Goal: Information Seeking & Learning: Compare options

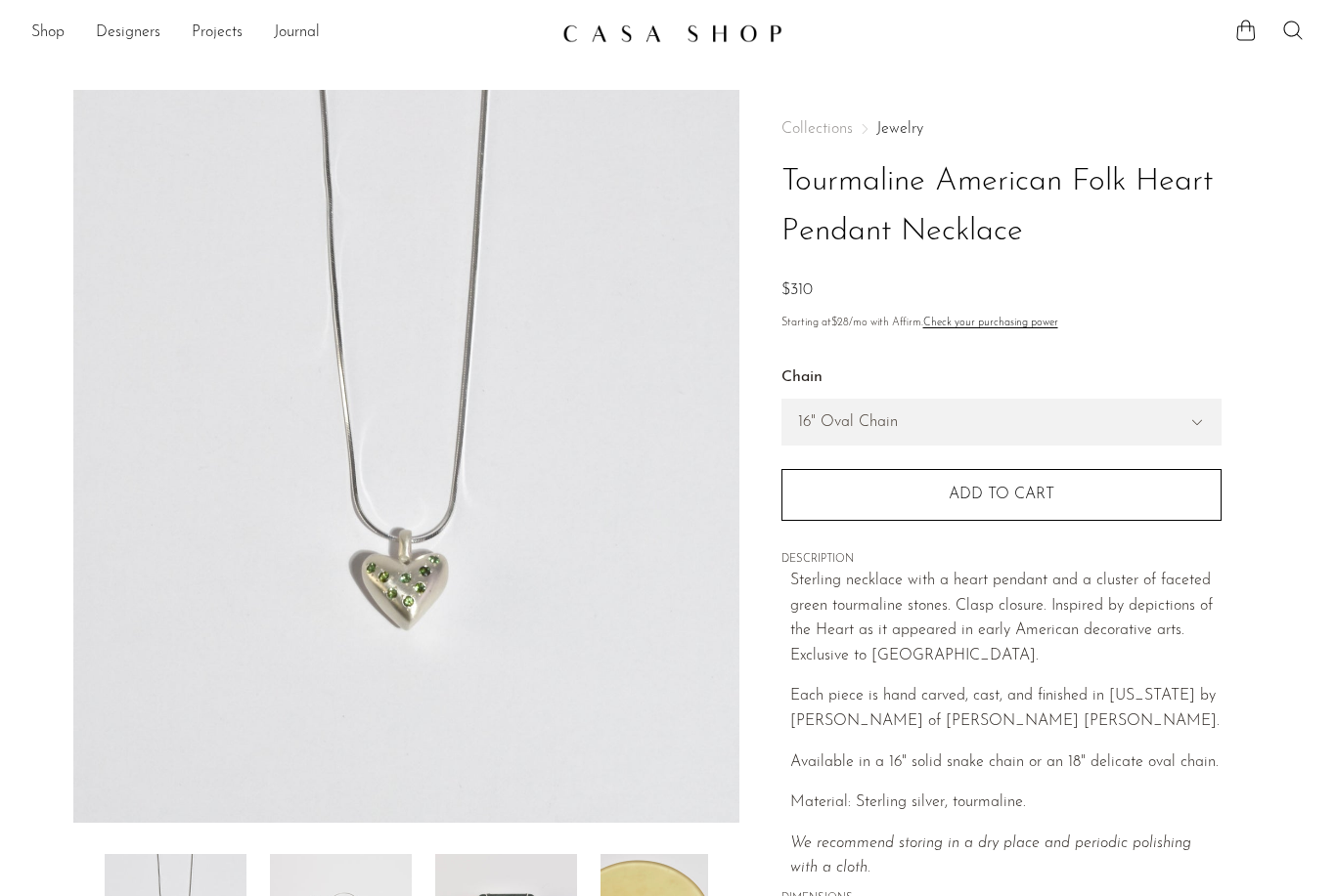
click at [909, 136] on link "Jewelry" at bounding box center [900, 129] width 47 height 16
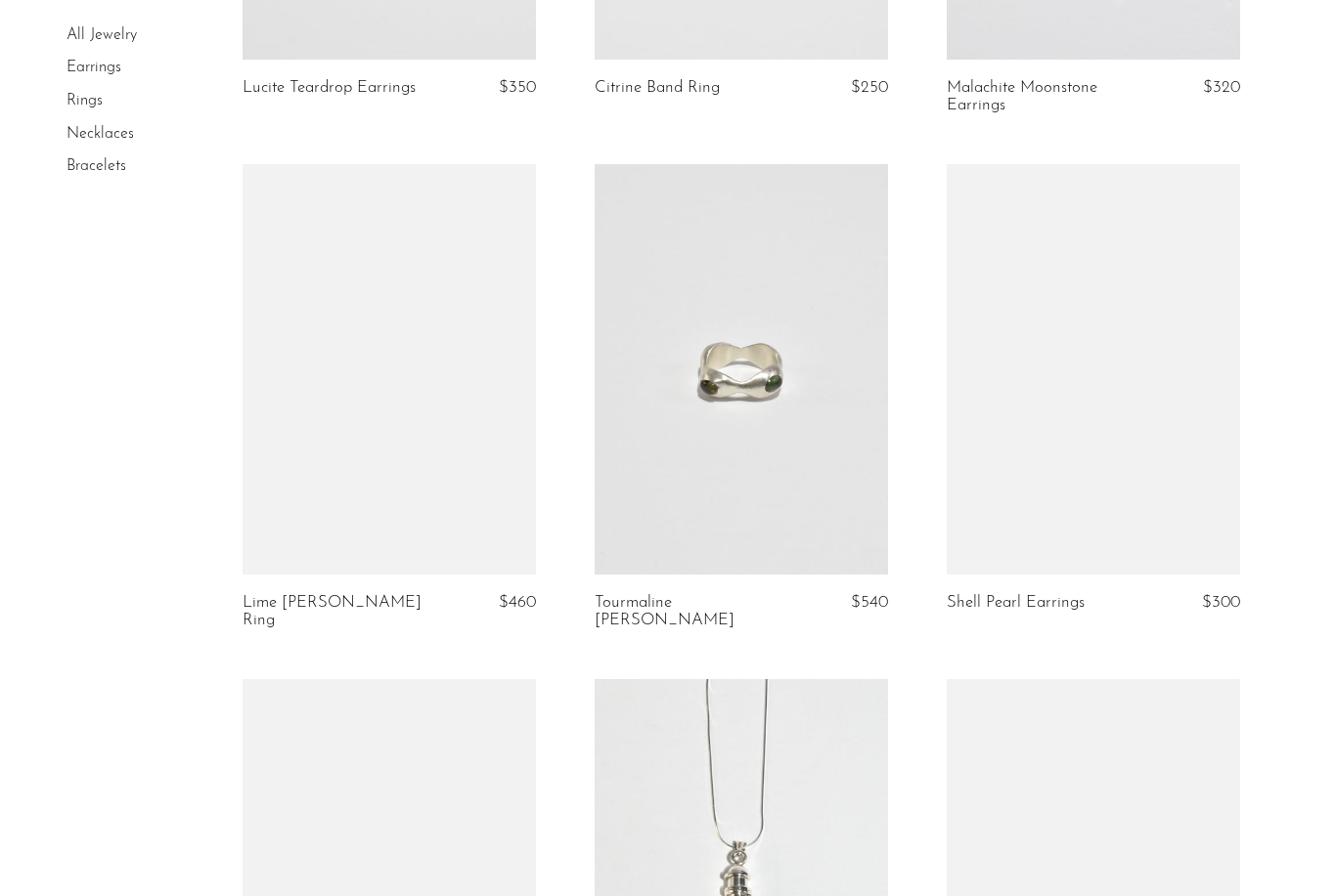
scroll to position [1059, 0]
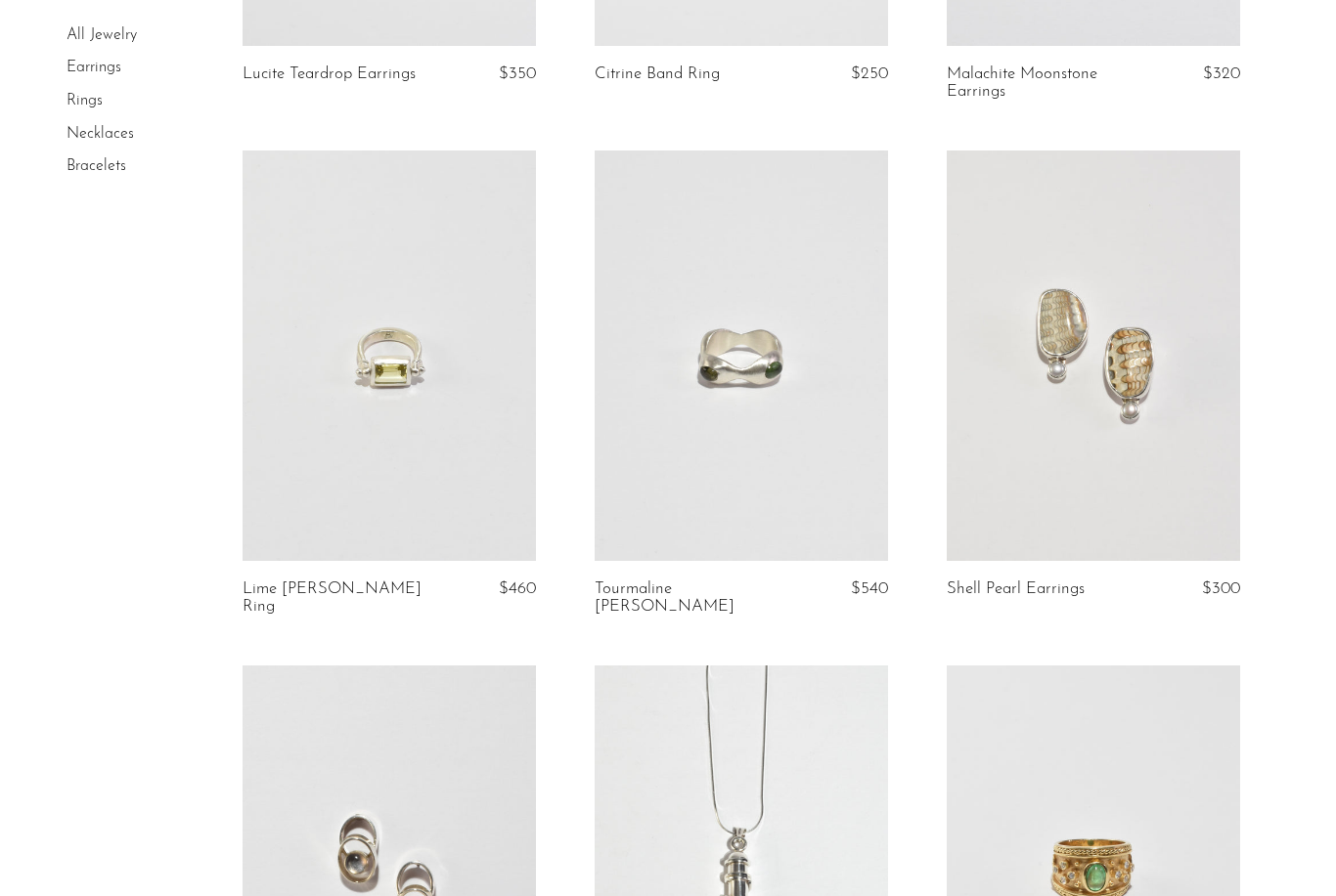
click at [277, 452] on link at bounding box center [389, 356] width 294 height 411
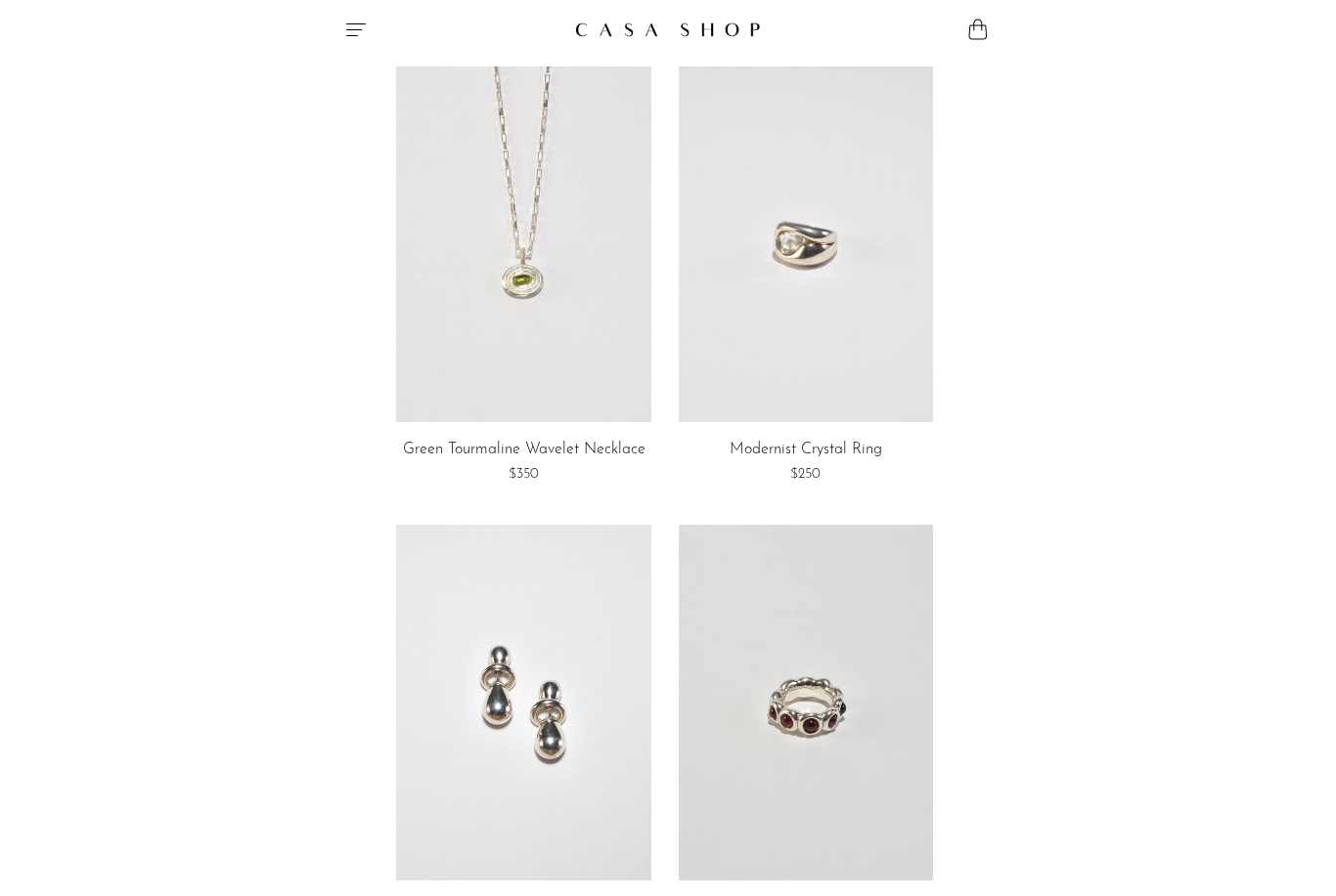
scroll to position [2736, 0]
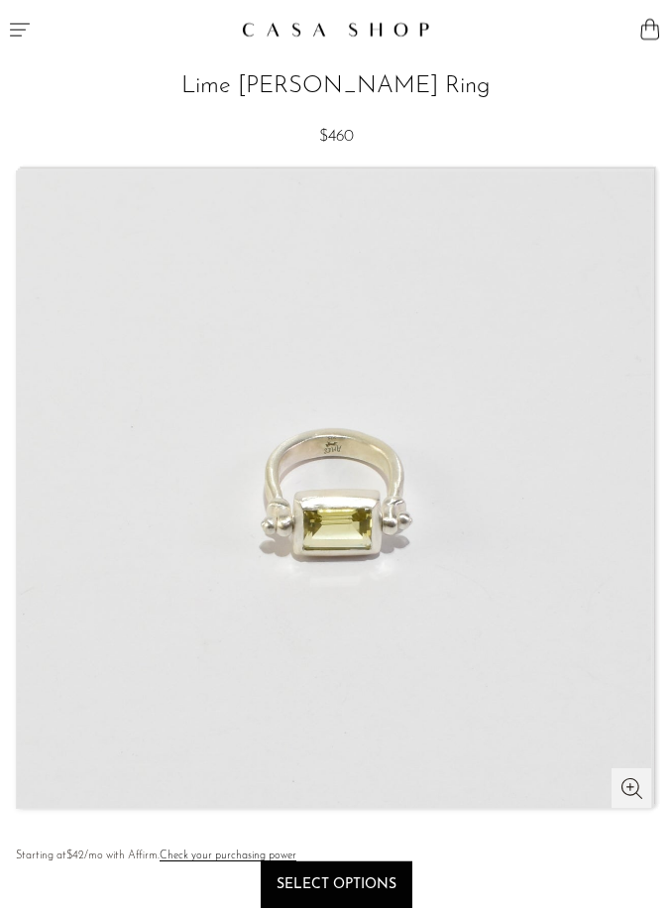
scroll to position [13, 0]
click at [351, 526] on img at bounding box center [334, 489] width 635 height 637
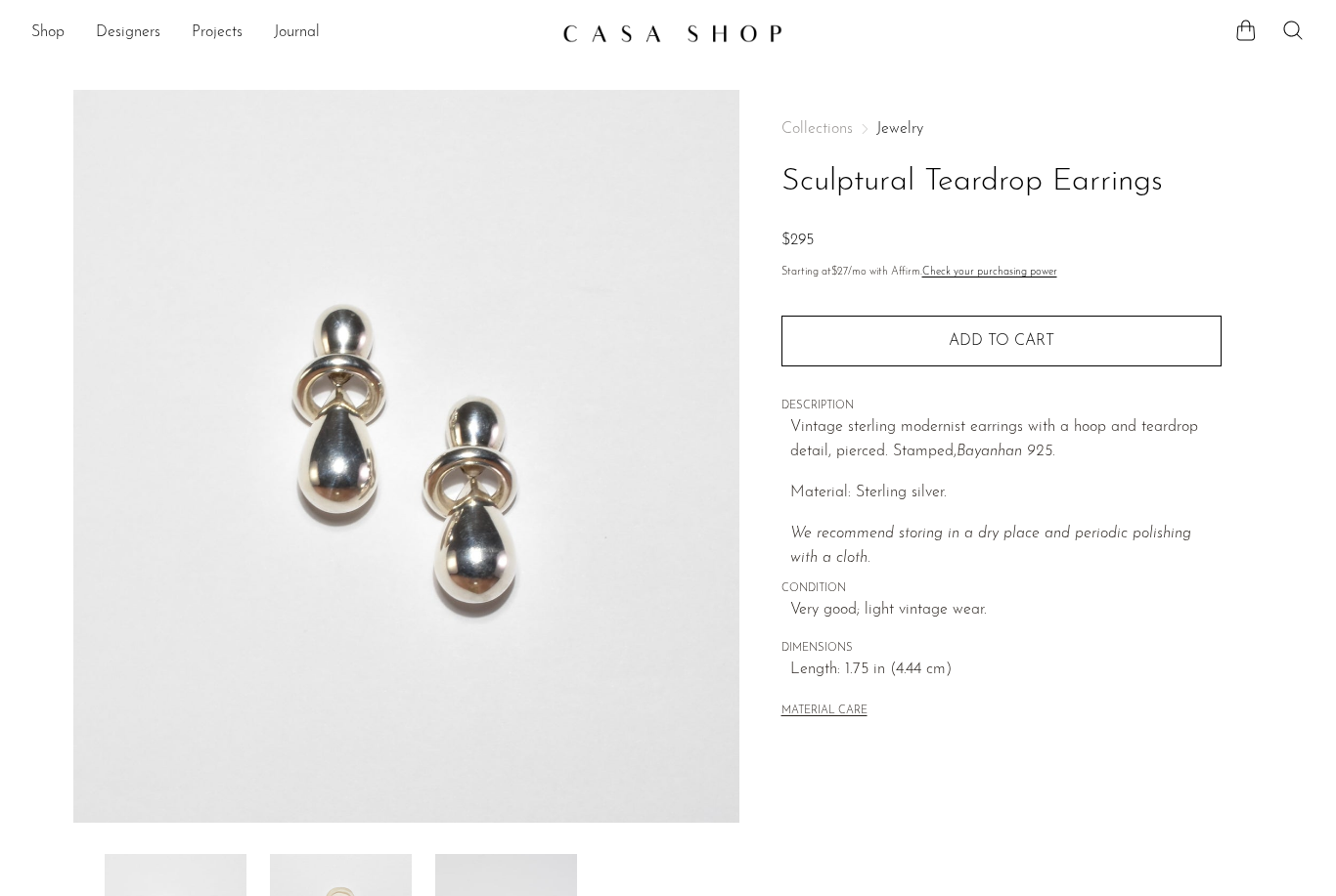
click at [662, 124] on link "Jewelry" at bounding box center [900, 129] width 47 height 16
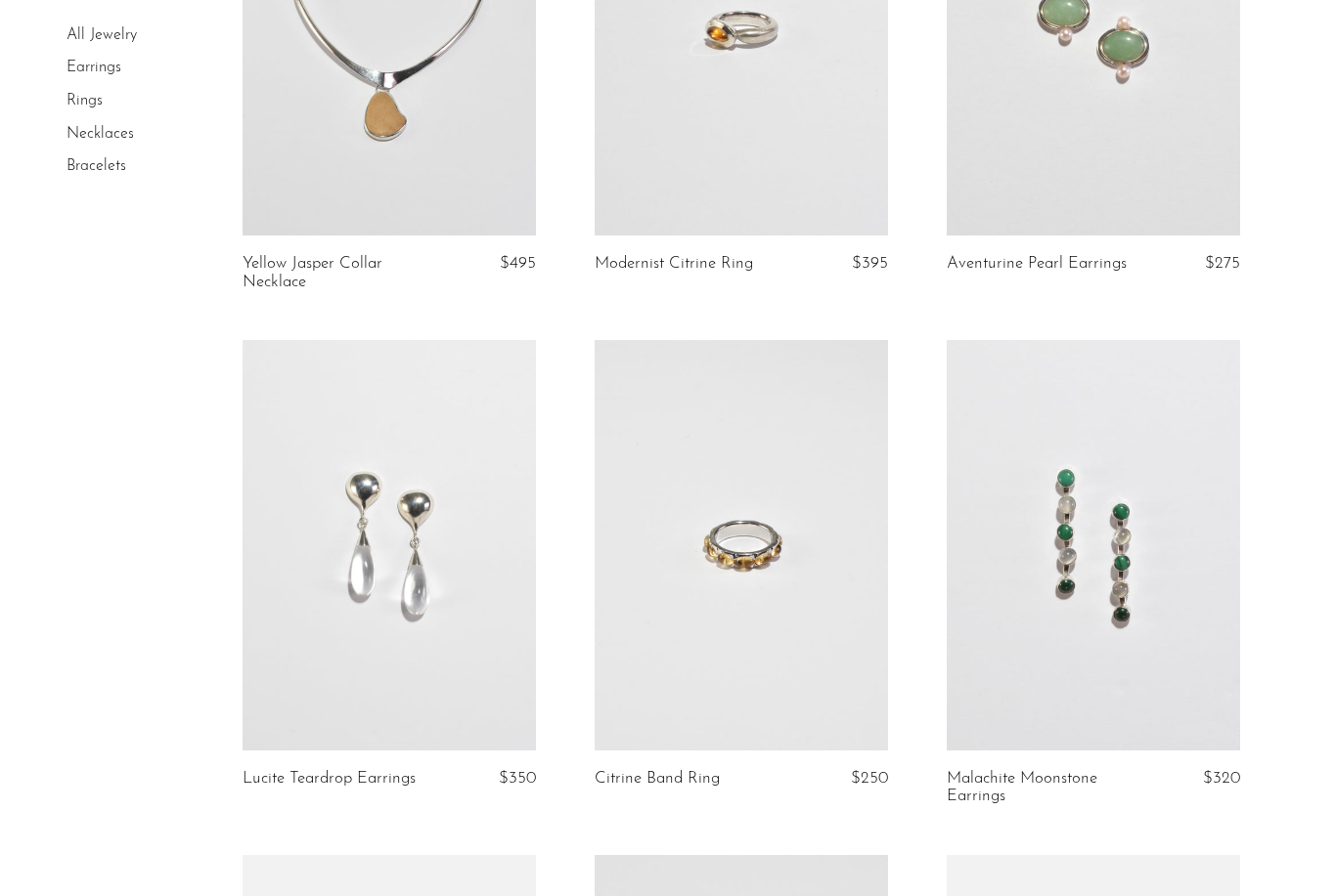
scroll to position [354, 0]
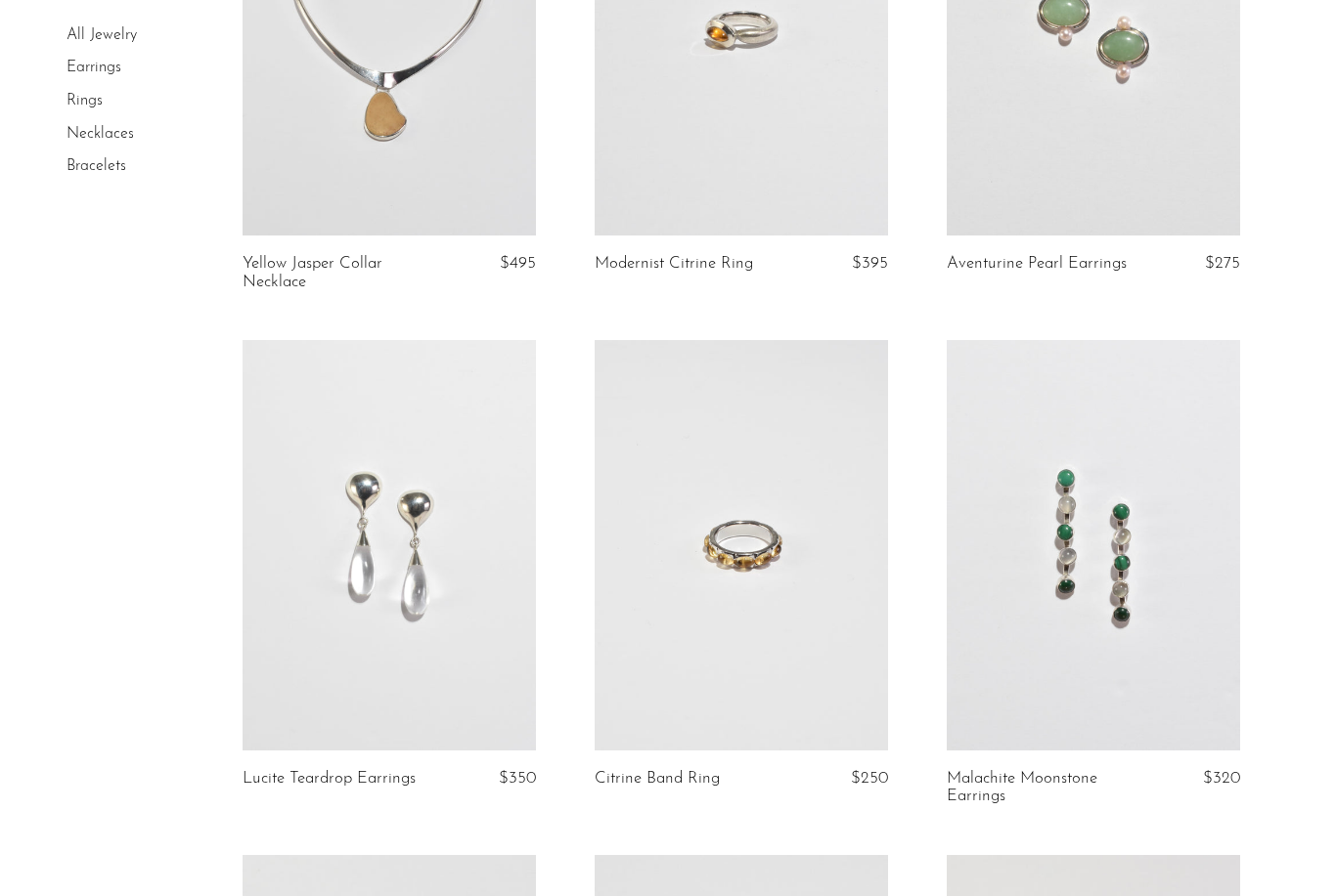
click at [1026, 144] on link at bounding box center [1093, 31] width 294 height 411
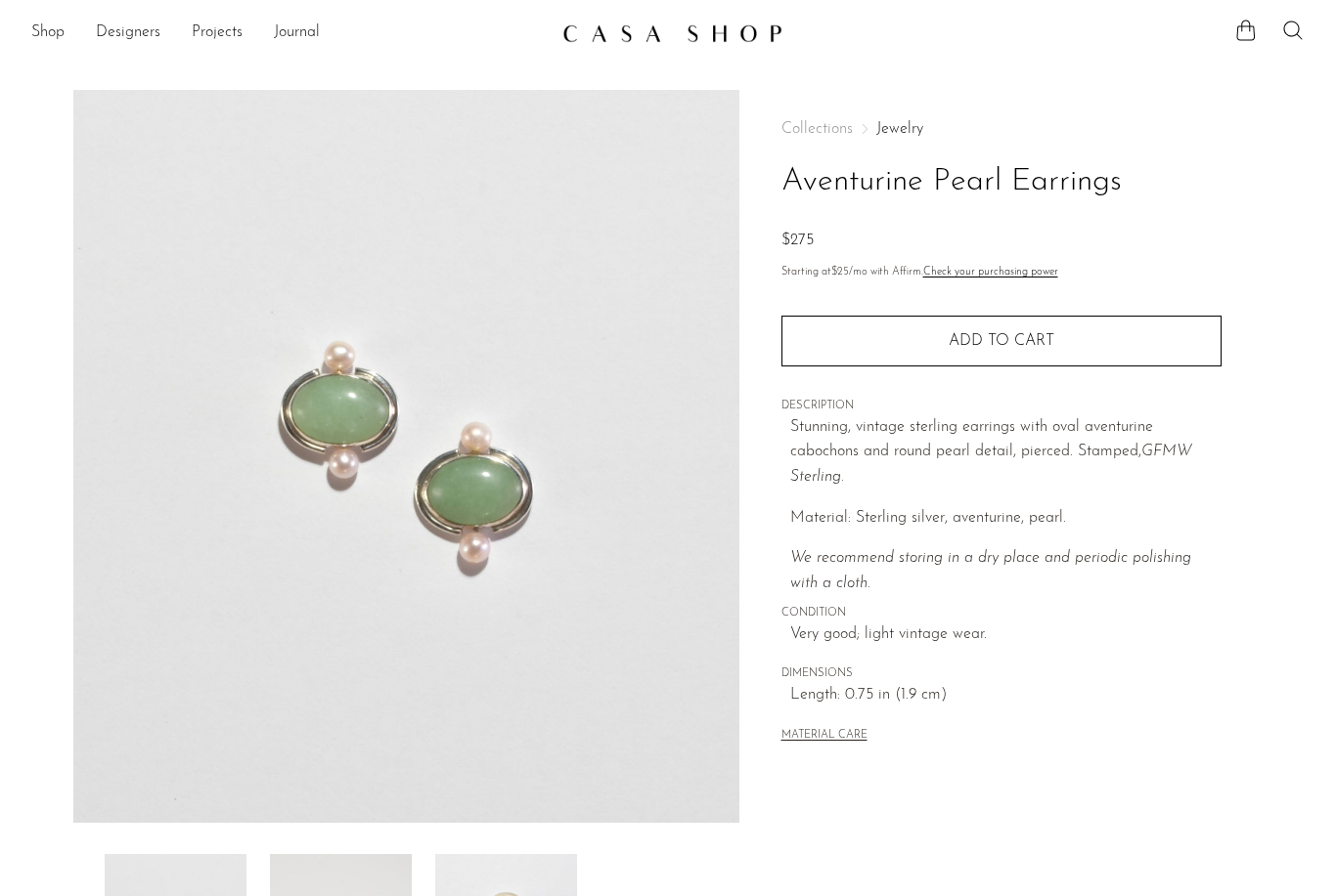
click at [900, 131] on link "Jewelry" at bounding box center [900, 129] width 47 height 16
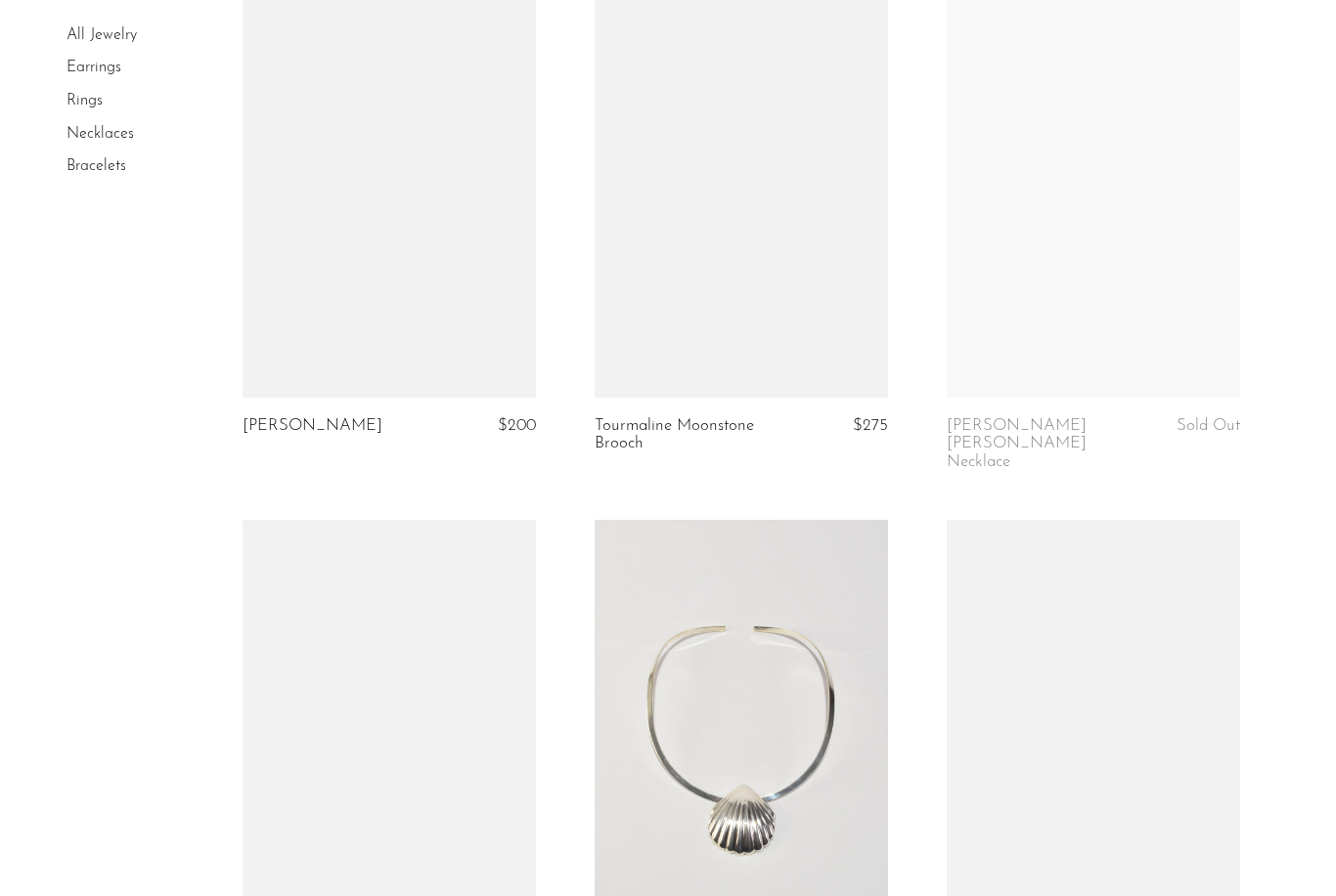
scroll to position [4790, 0]
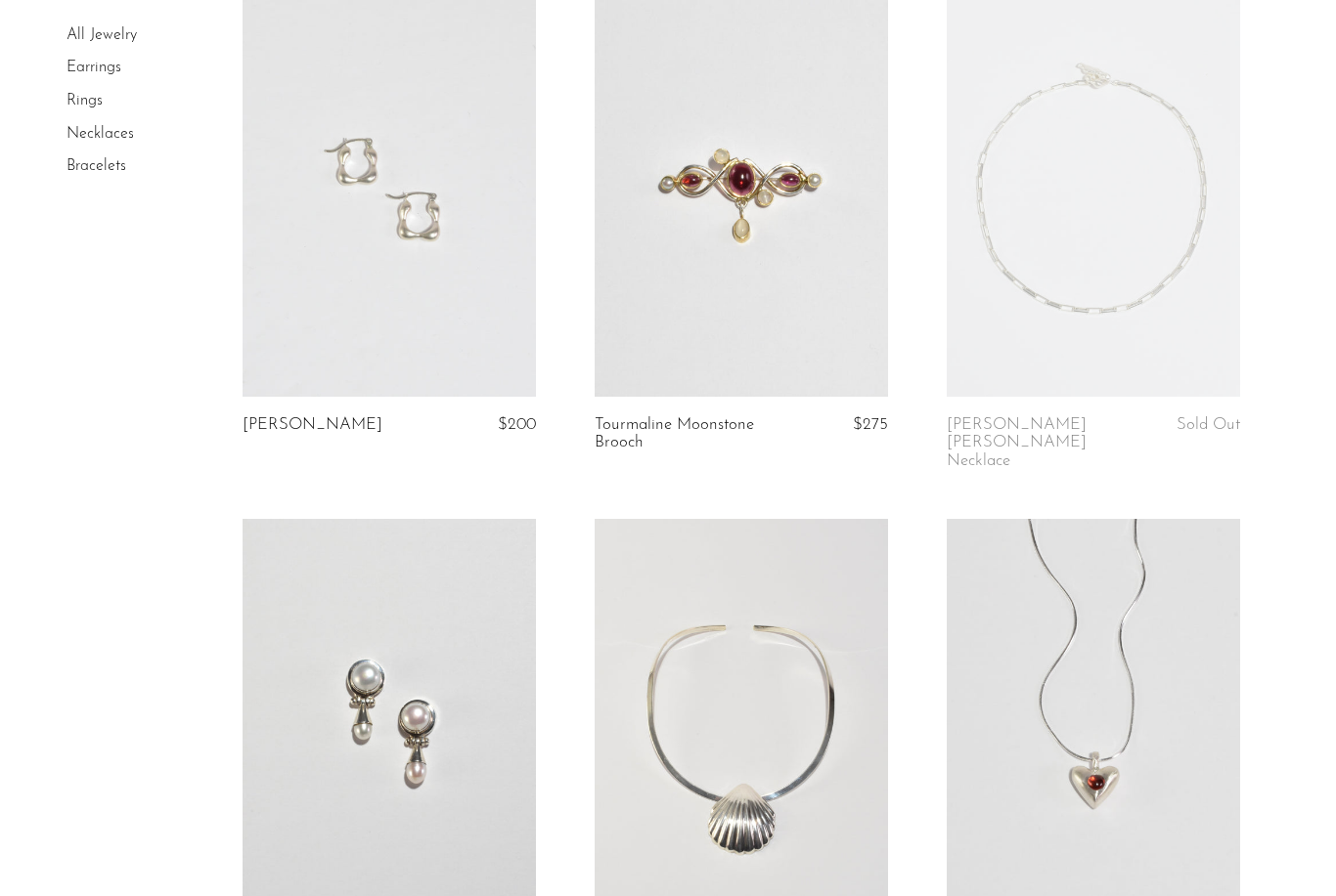
click at [726, 762] on link at bounding box center [741, 724] width 294 height 411
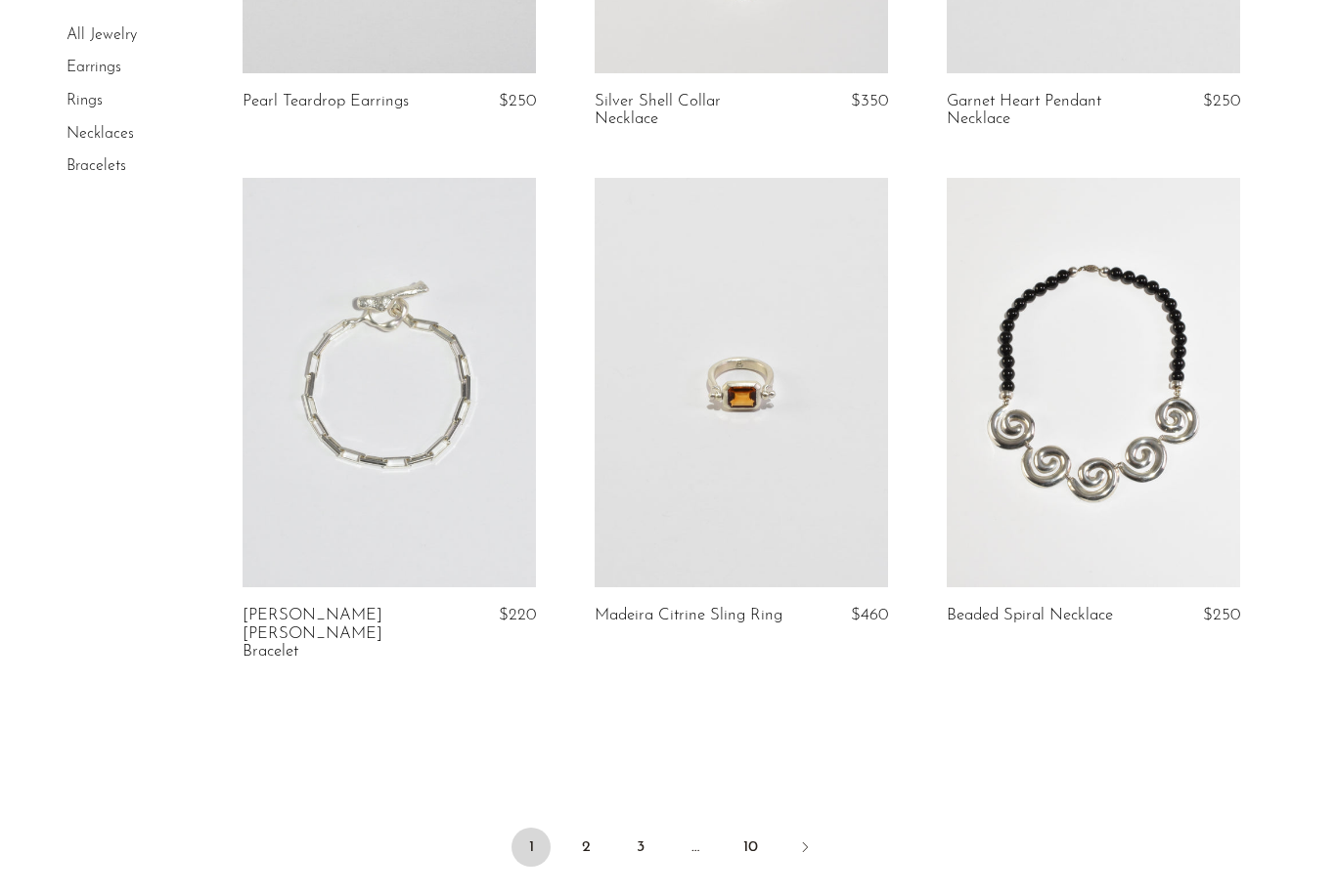
scroll to position [5721, 0]
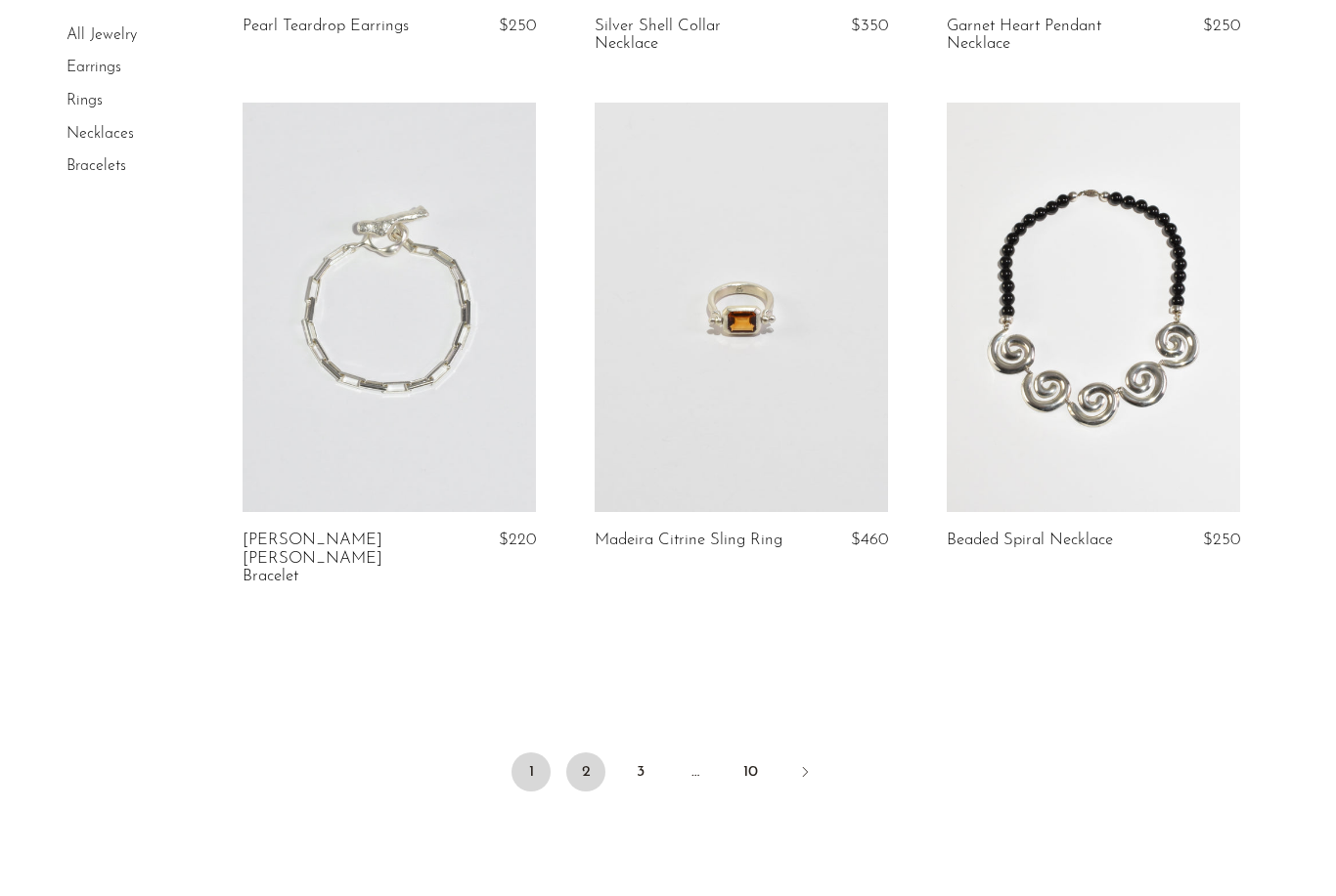
click at [591, 753] on link "2" at bounding box center [586, 773] width 39 height 39
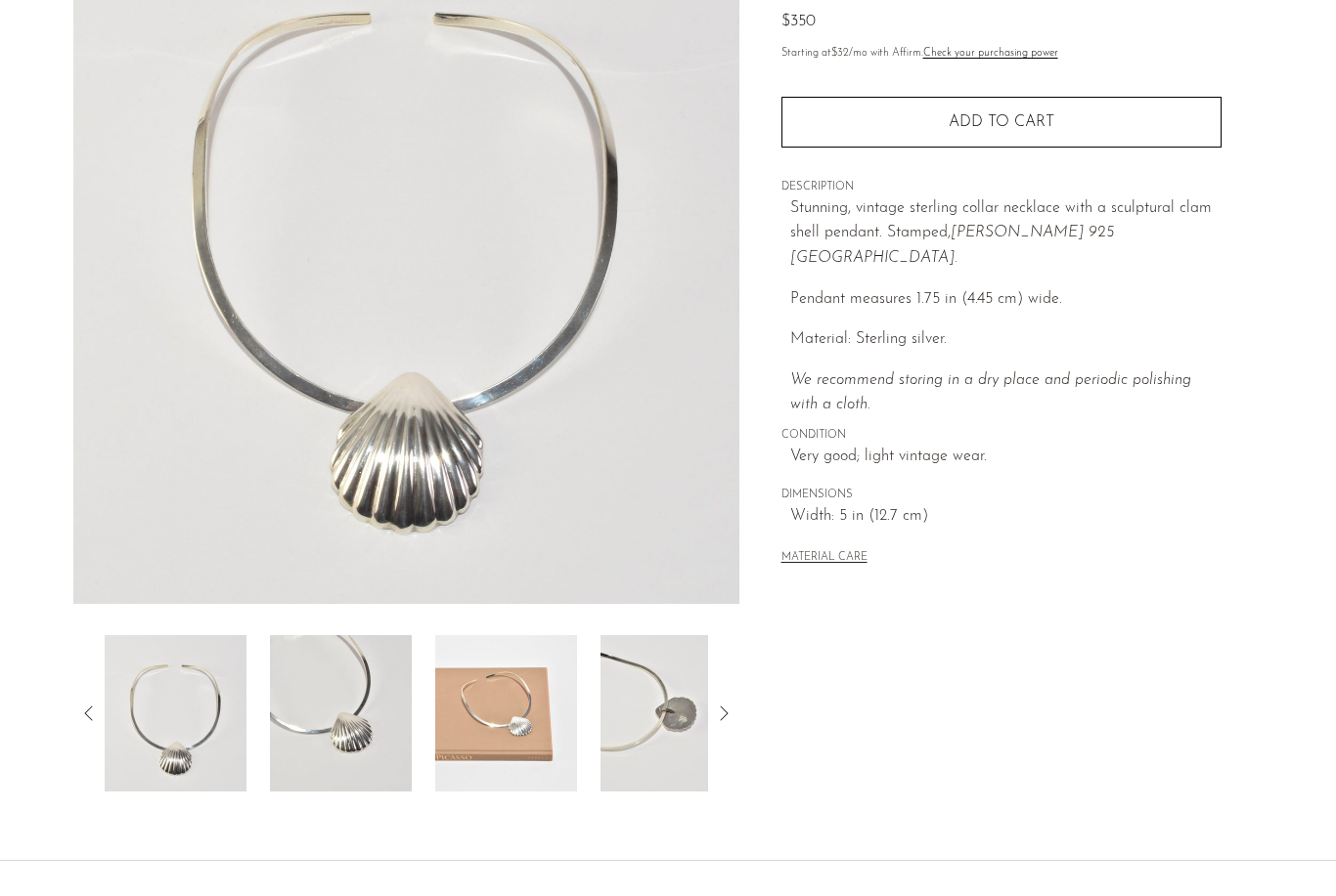
scroll to position [217, 0]
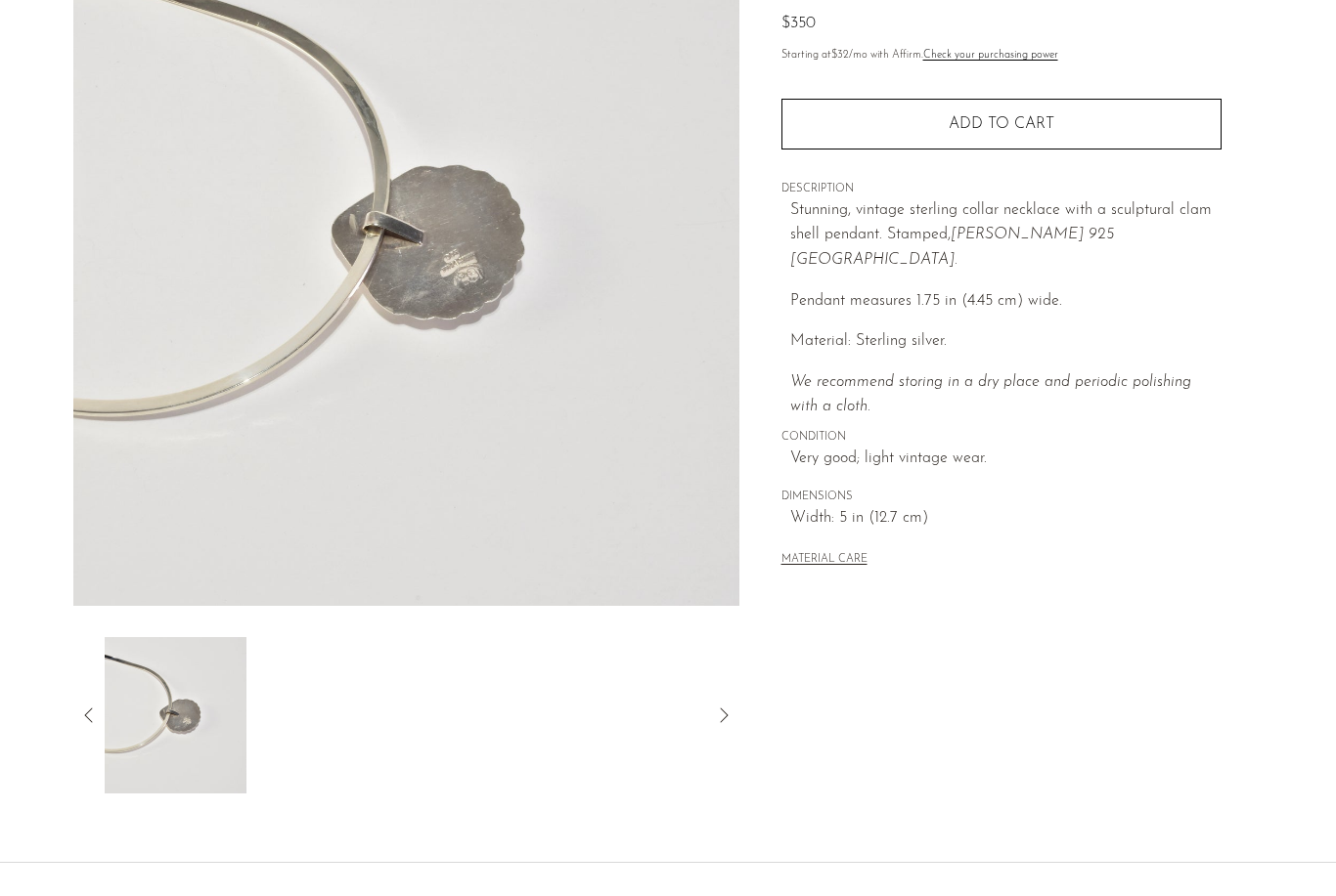
click at [99, 709] on icon at bounding box center [89, 716] width 24 height 24
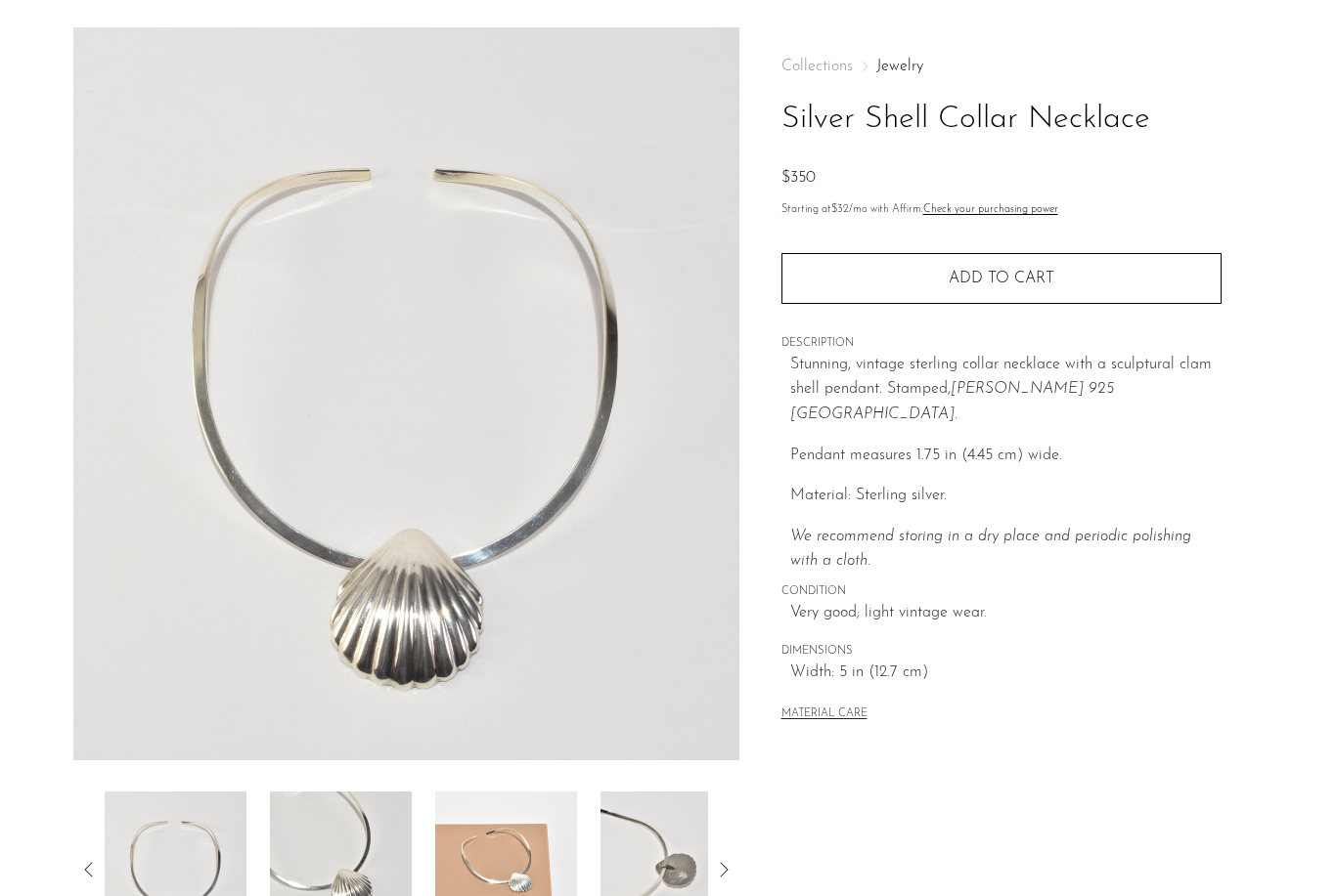
scroll to position [0, 0]
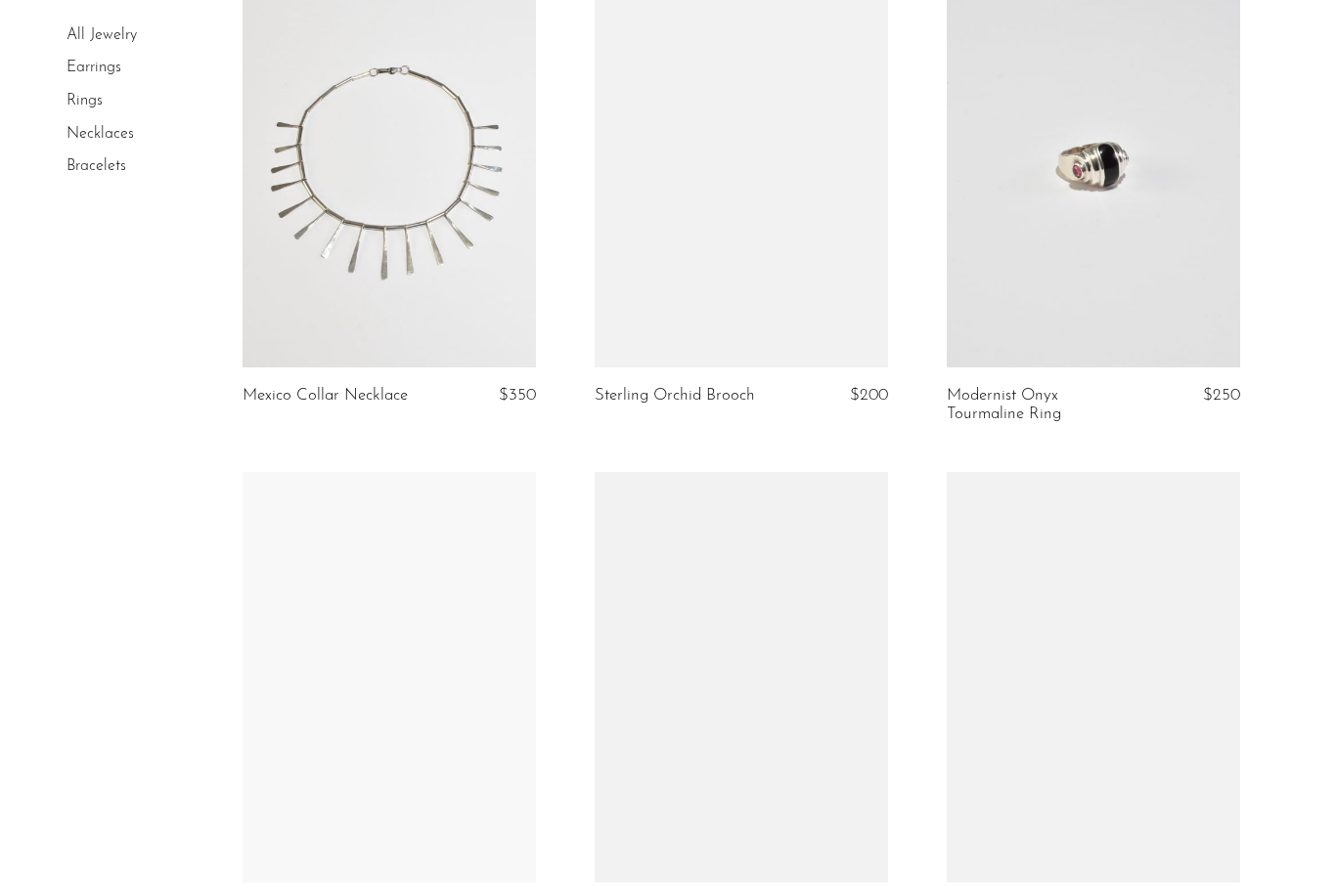
scroll to position [1730, 0]
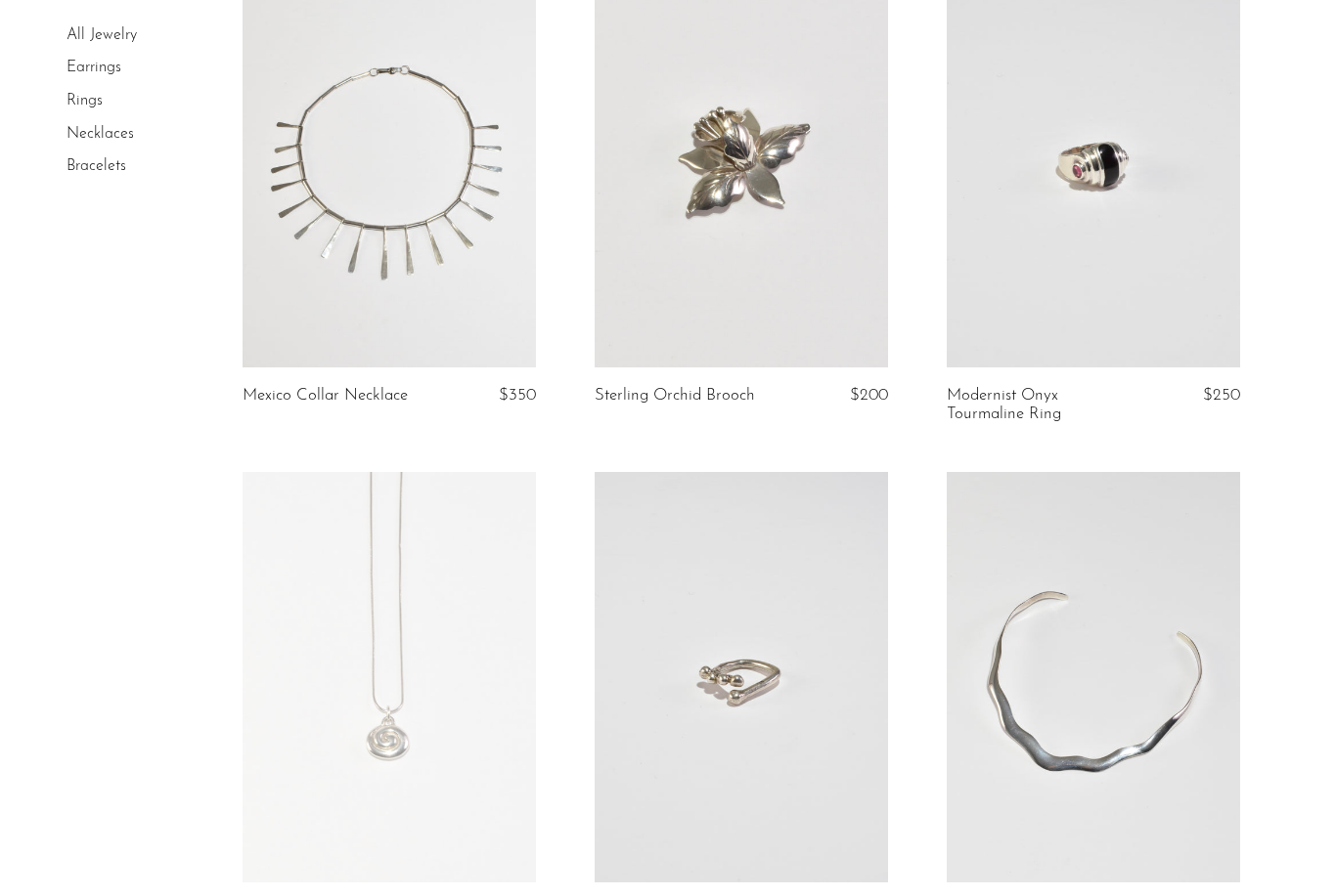
click at [1095, 229] on link at bounding box center [1093, 163] width 294 height 411
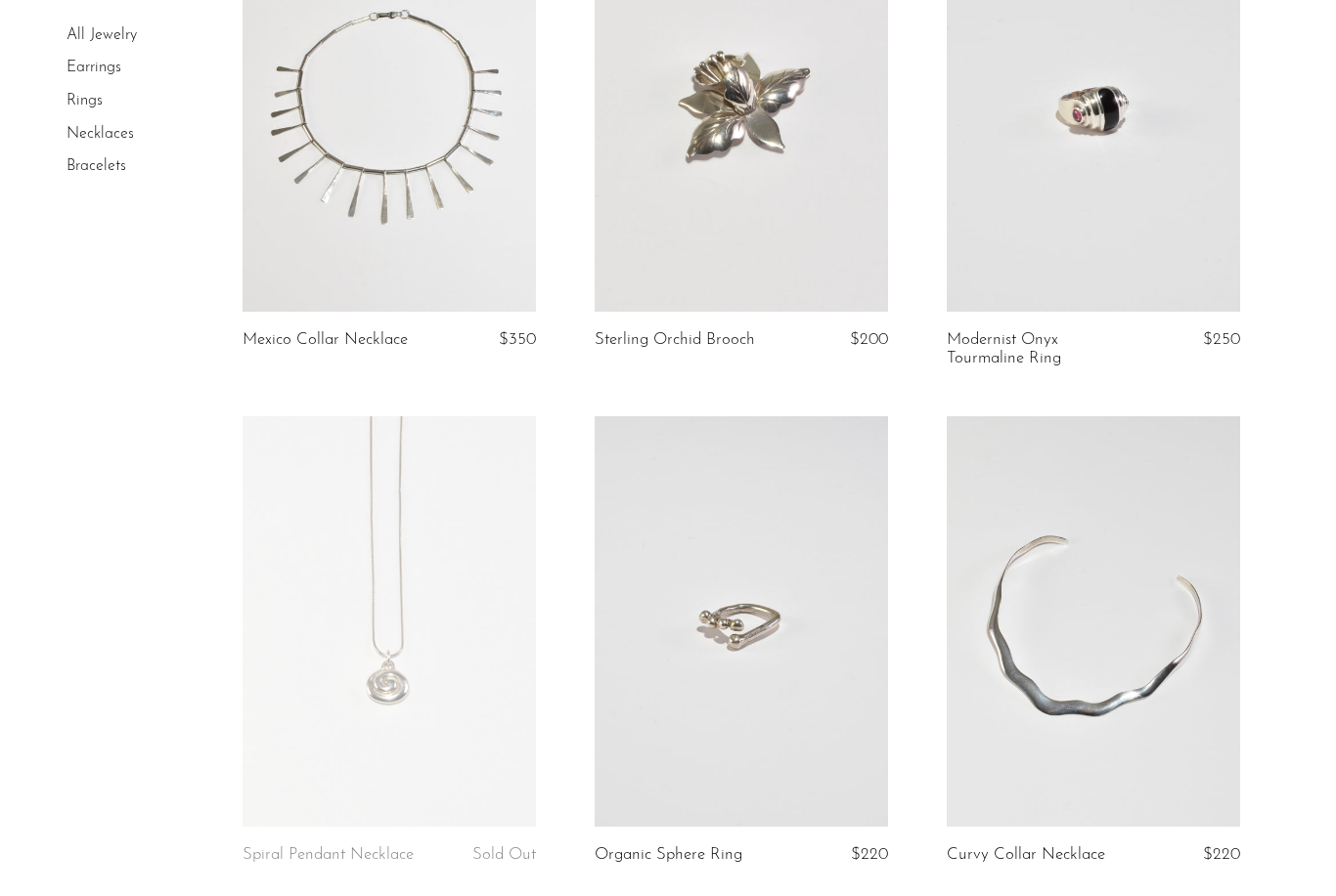
scroll to position [1793, 0]
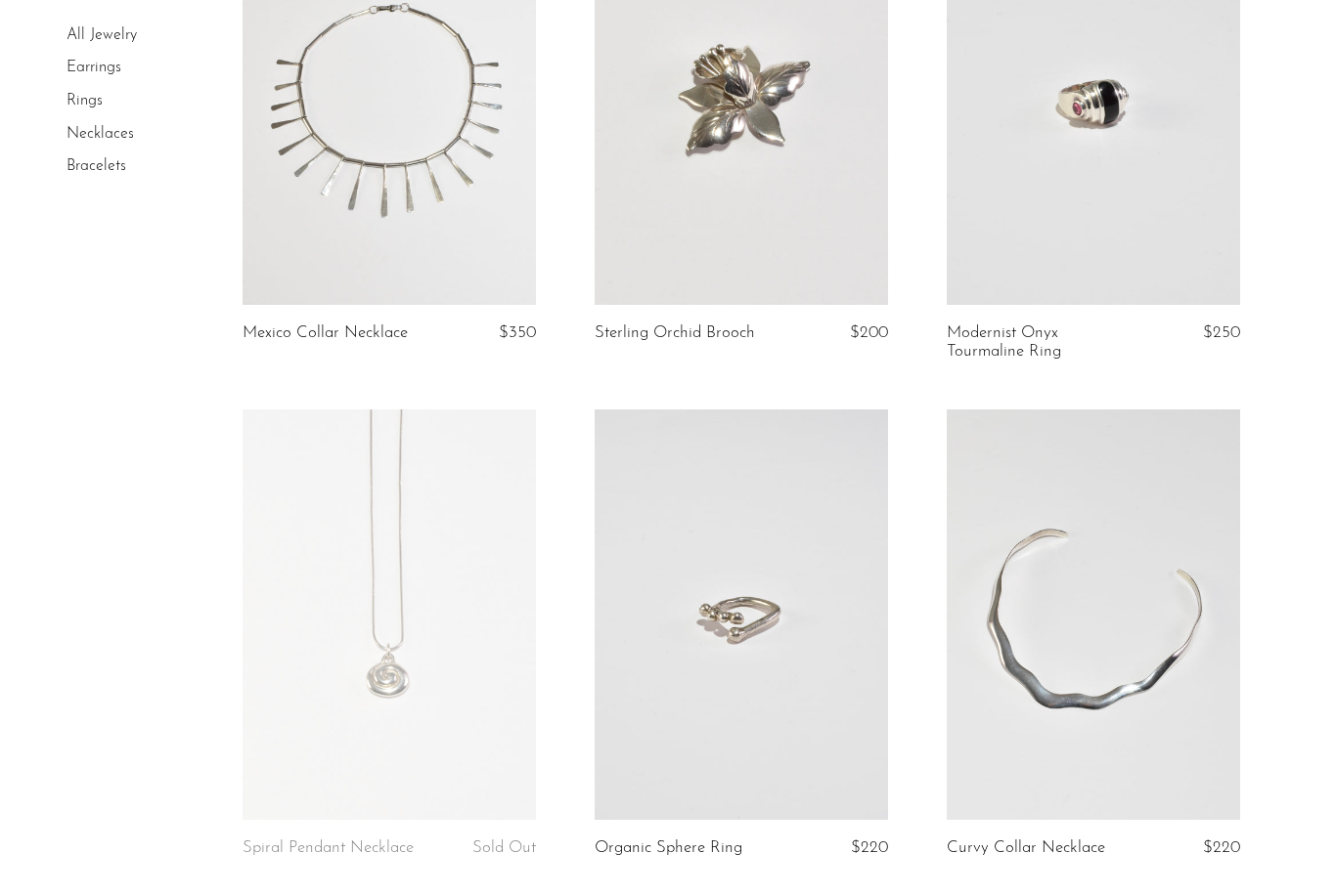
click at [687, 165] on link at bounding box center [741, 101] width 294 height 411
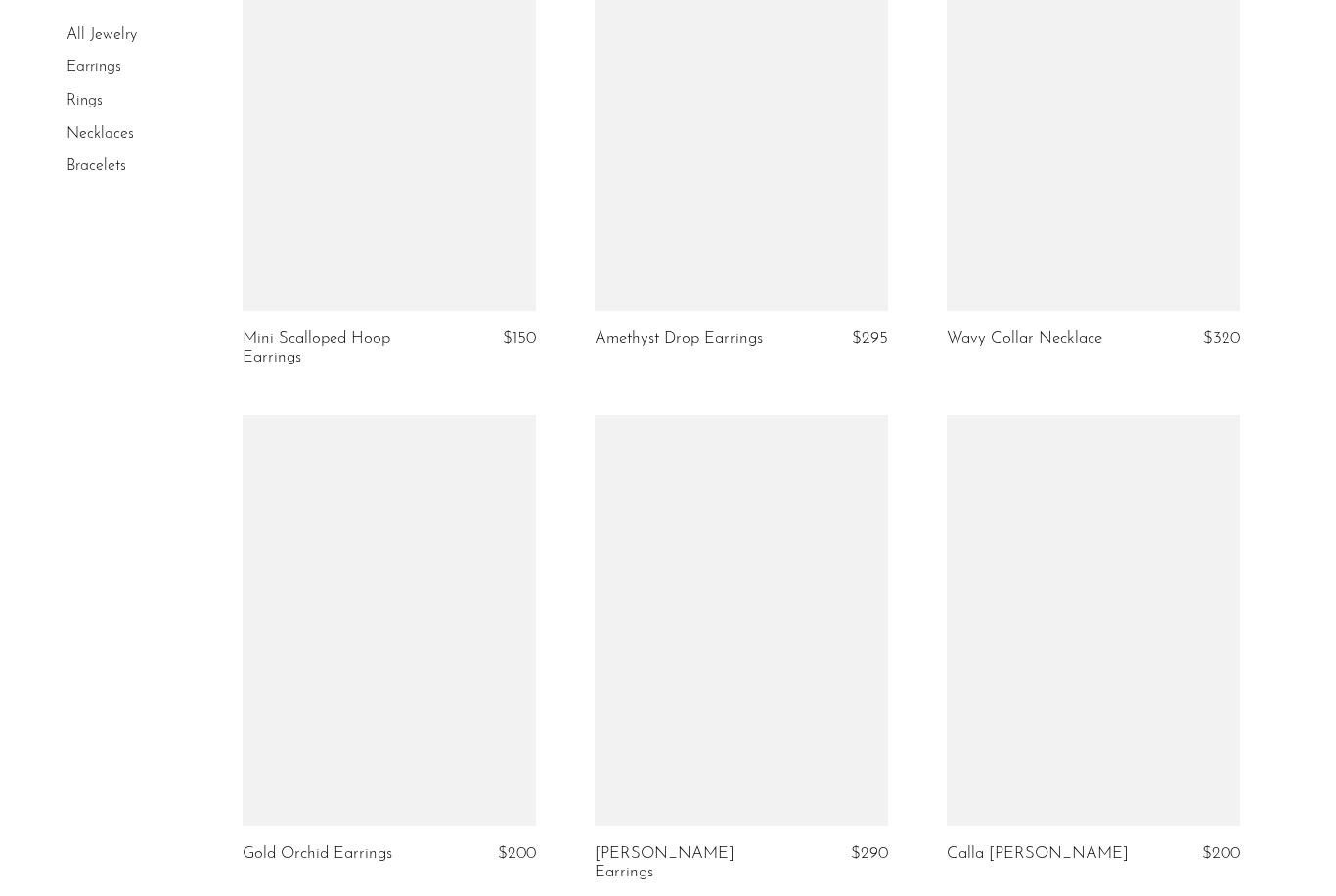
scroll to position [3208, 0]
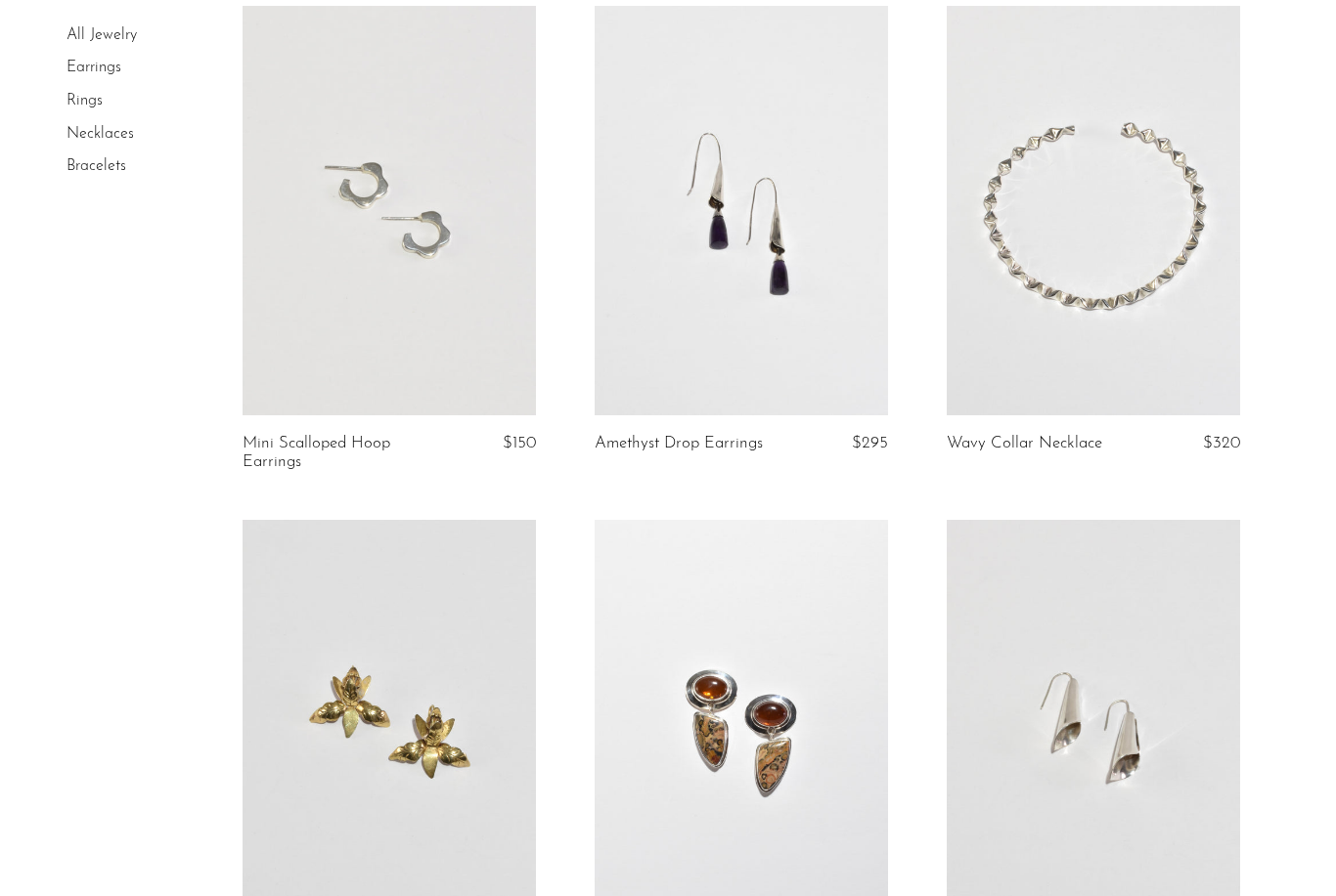
click at [716, 319] on link at bounding box center [741, 211] width 294 height 411
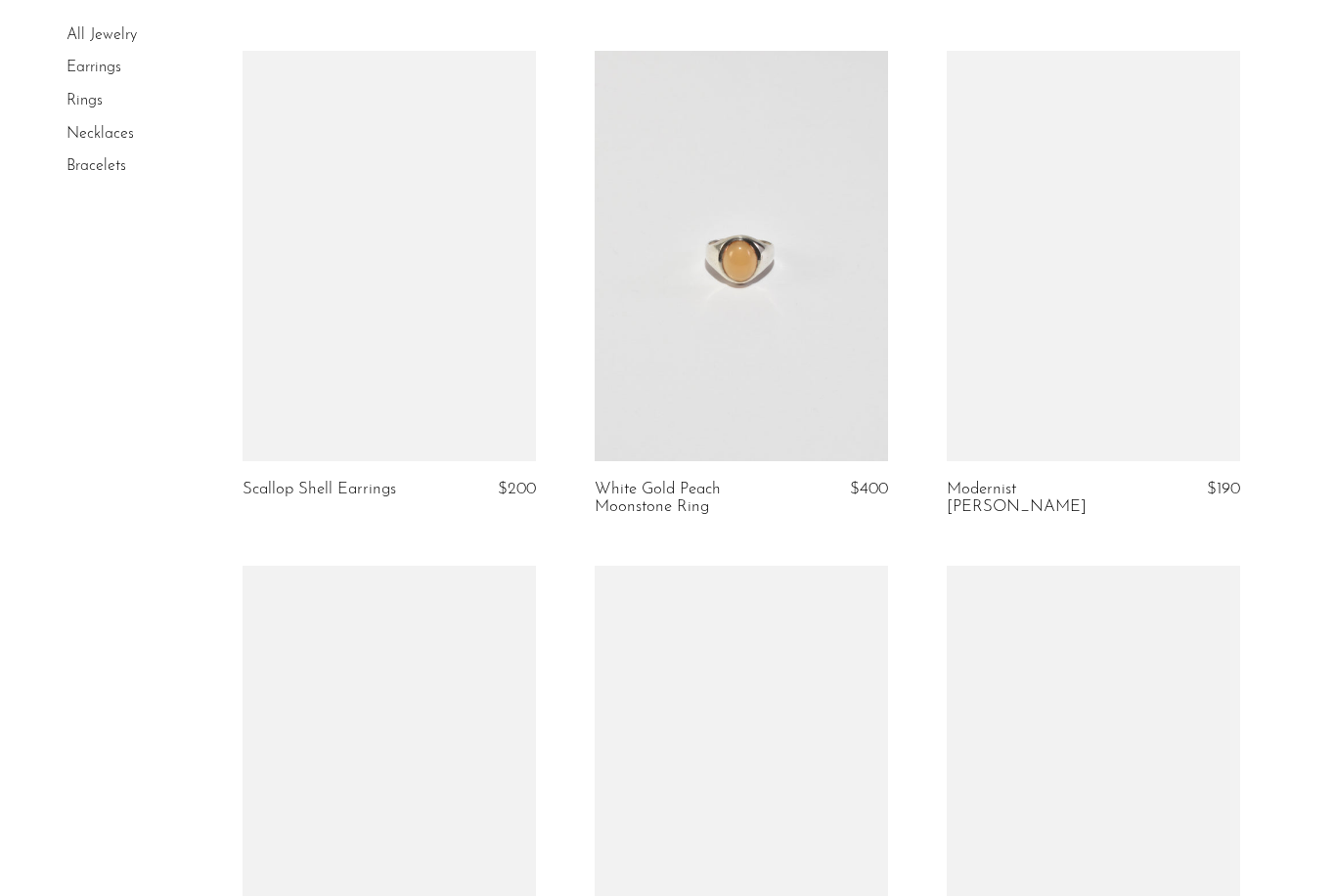
scroll to position [4691, 0]
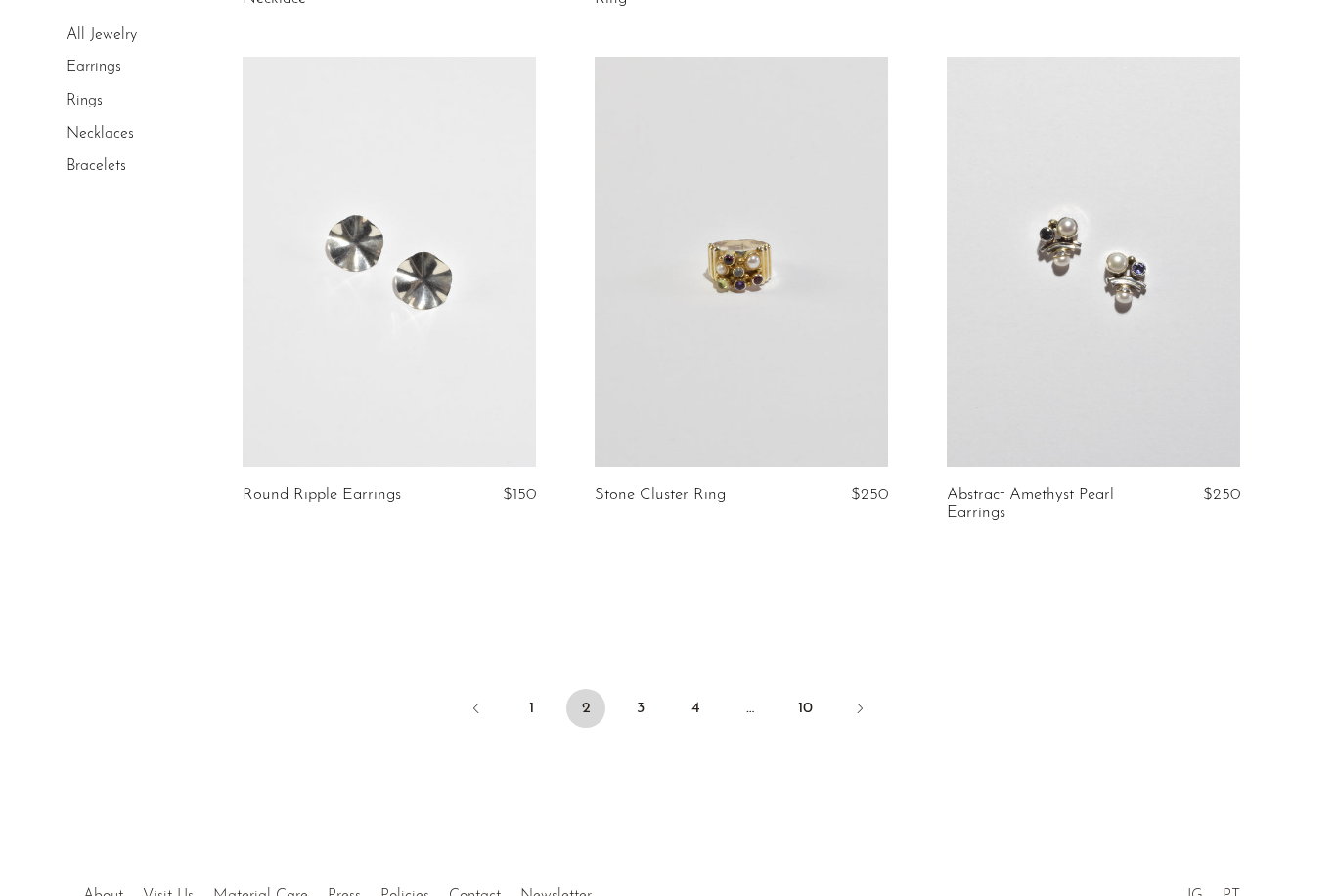
scroll to position [5753, 0]
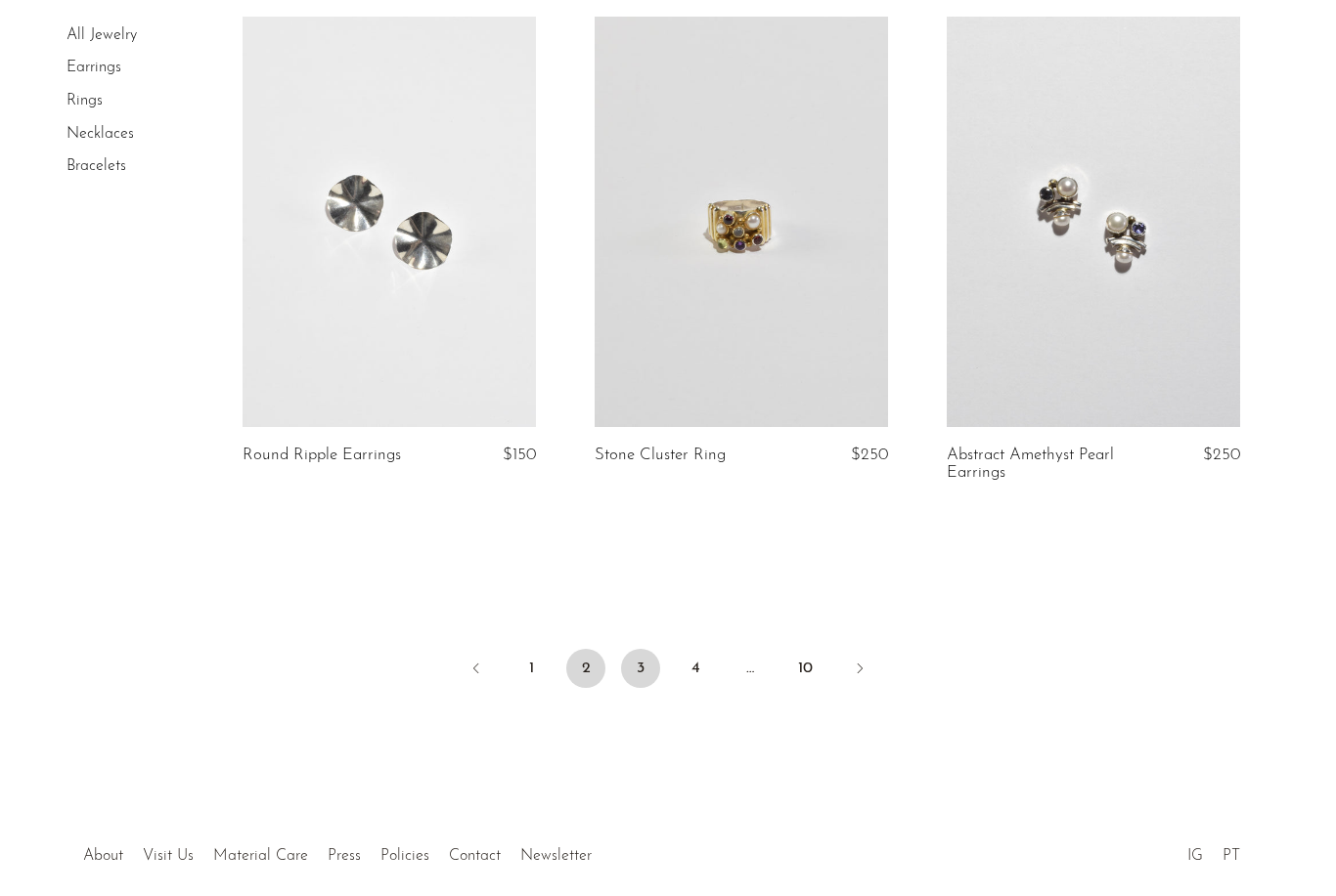
click at [644, 649] on link "3" at bounding box center [641, 668] width 39 height 39
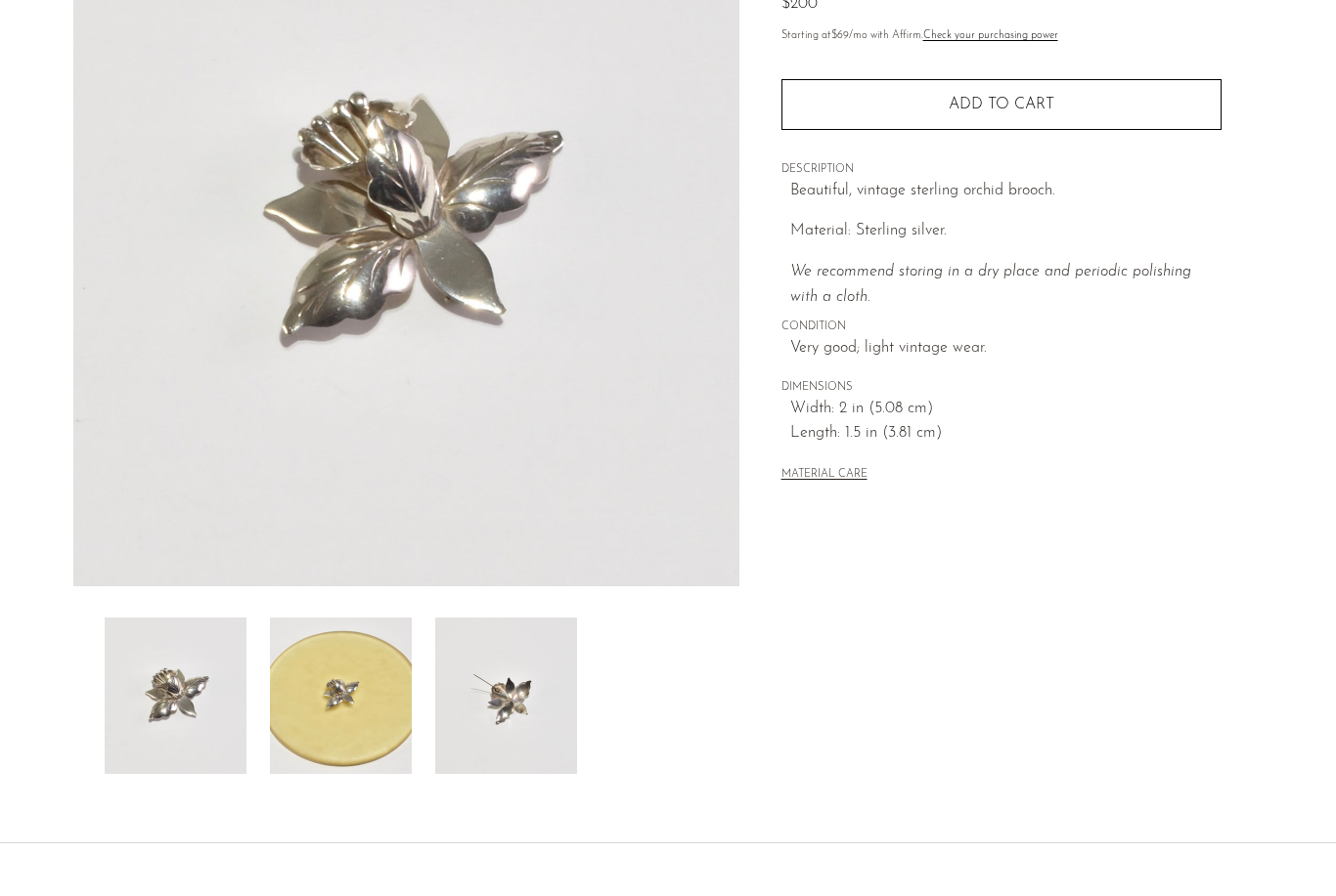
scroll to position [313, 0]
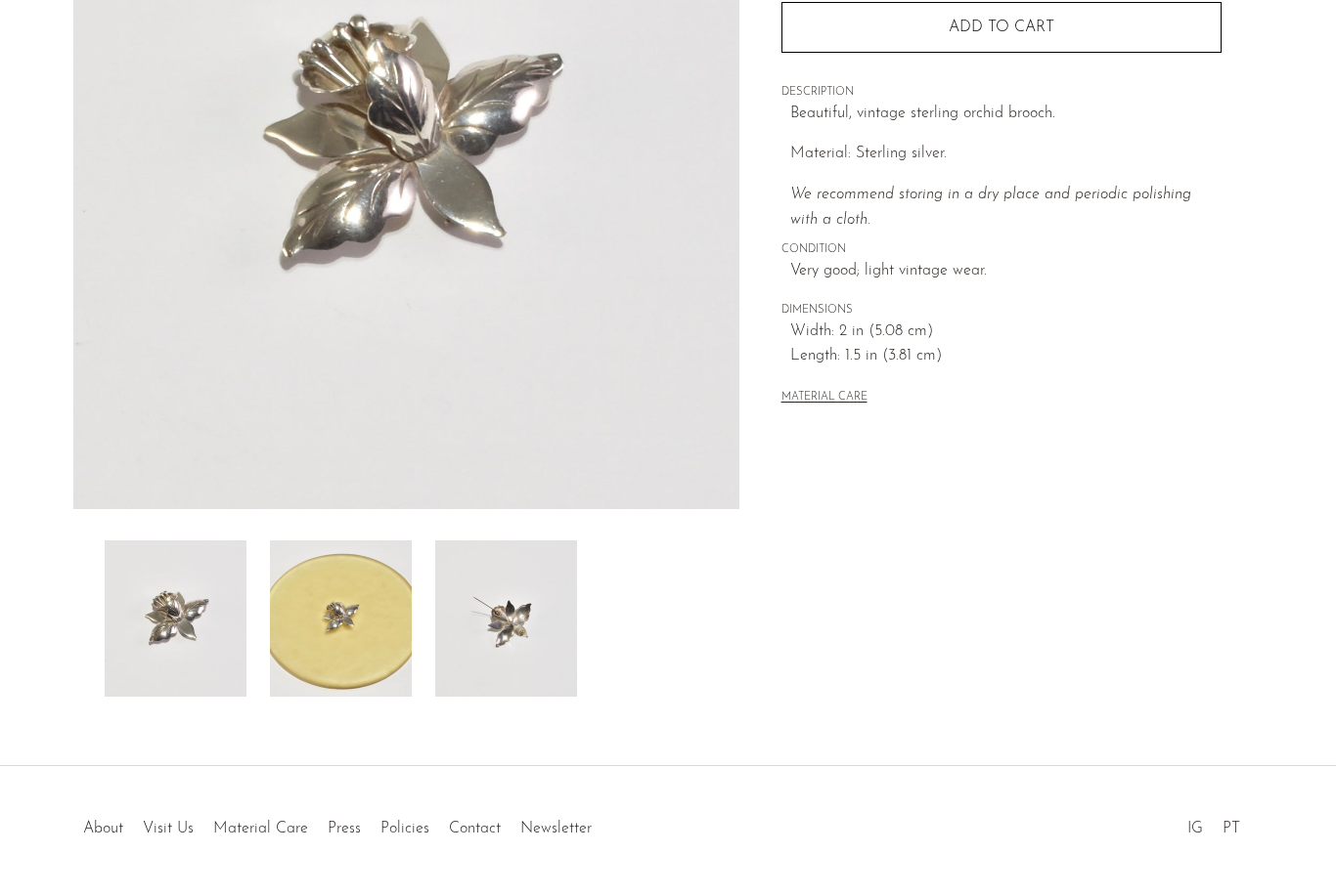
click at [462, 651] on img at bounding box center [506, 618] width 142 height 157
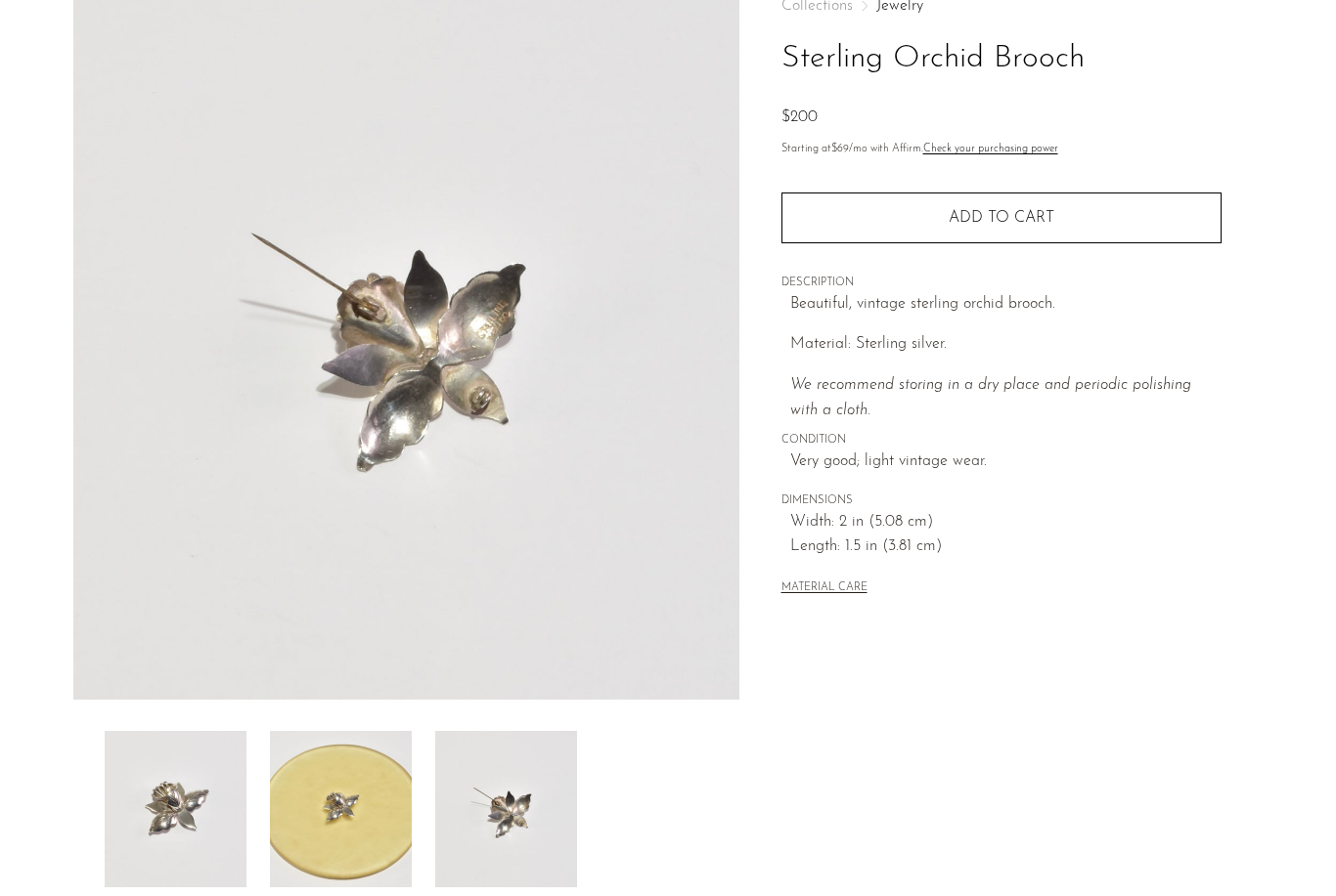
scroll to position [0, 0]
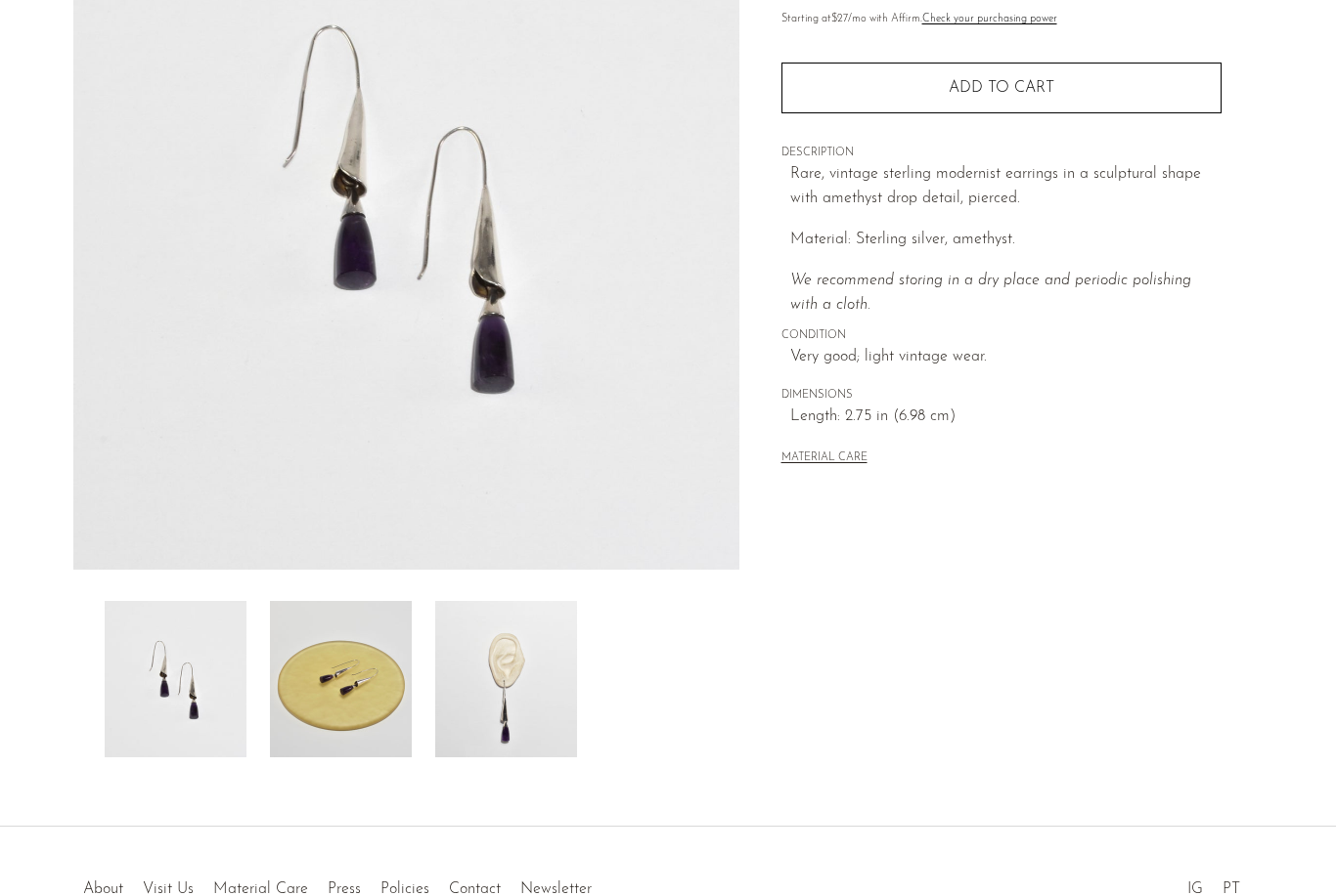
scroll to position [243, 0]
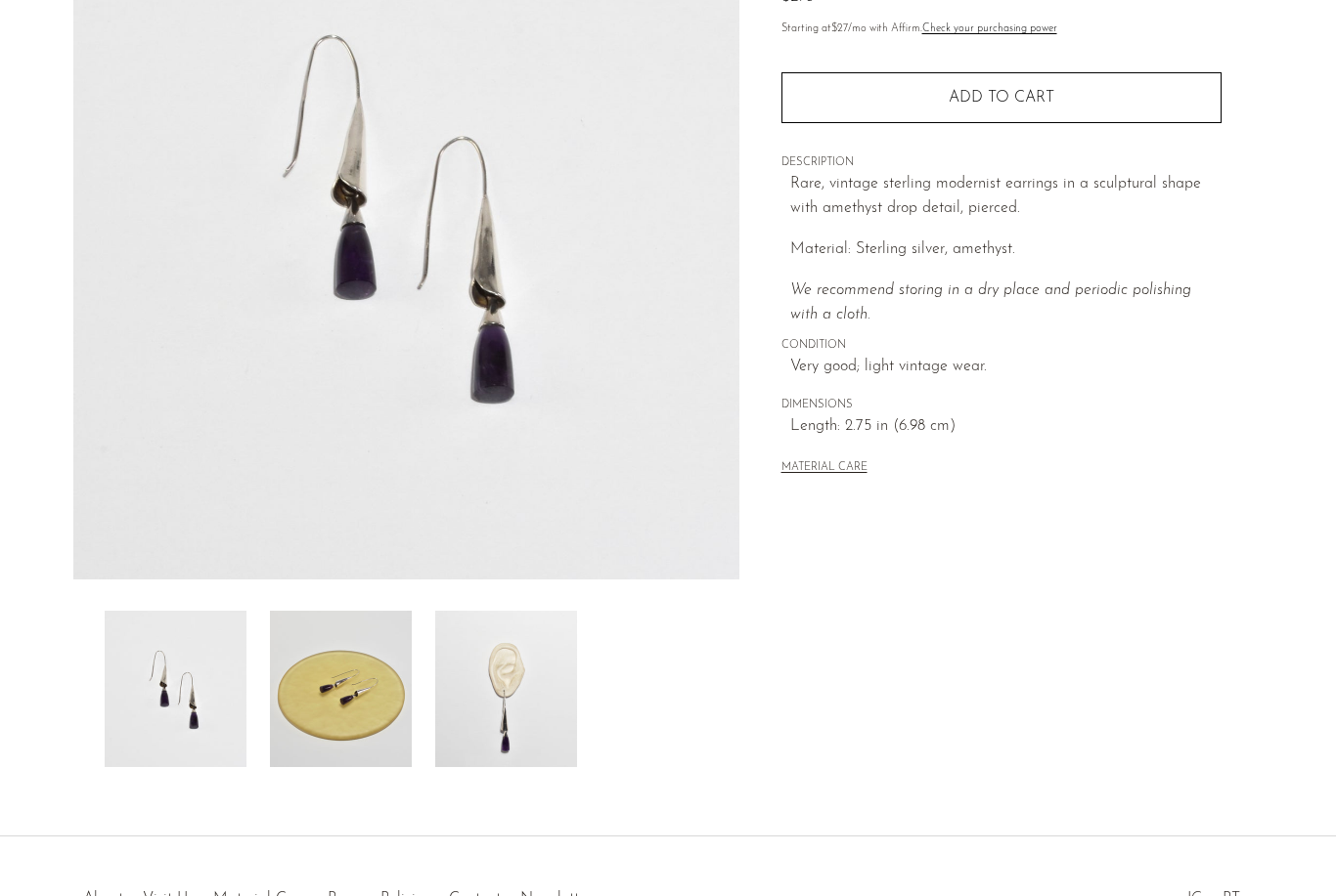
click at [491, 741] on img at bounding box center [506, 689] width 142 height 157
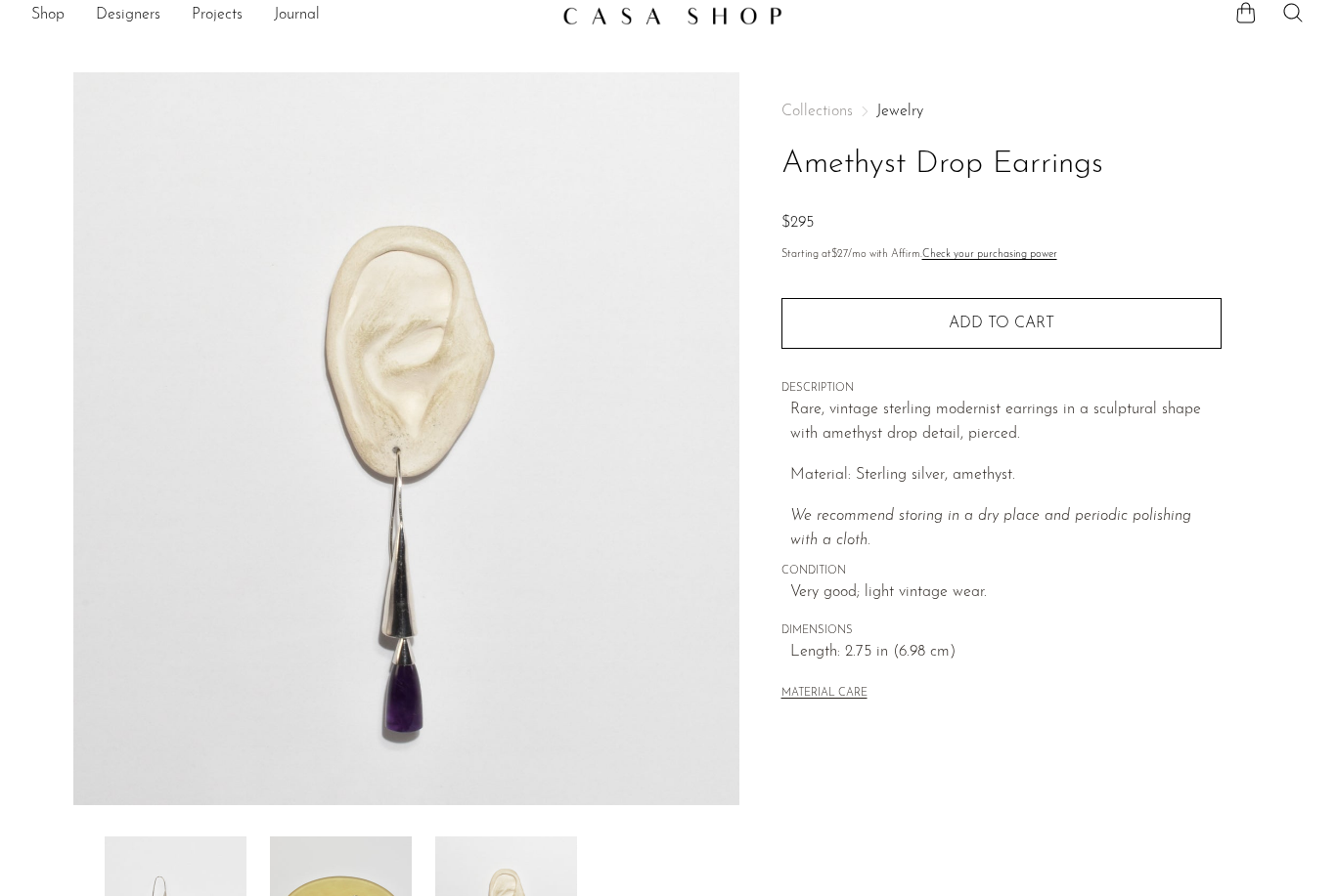
scroll to position [0, 0]
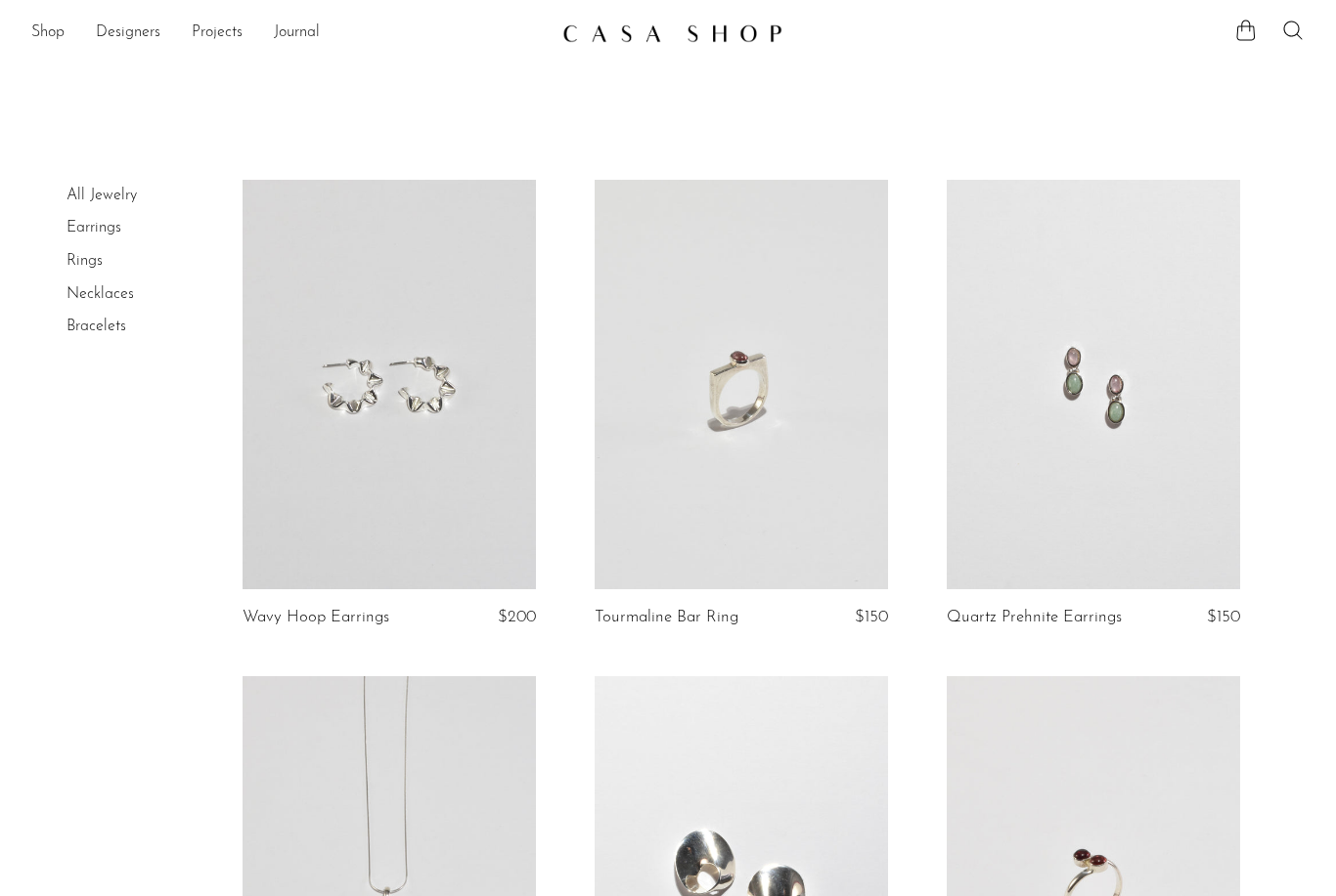
click at [659, 517] on link at bounding box center [741, 384] width 294 height 411
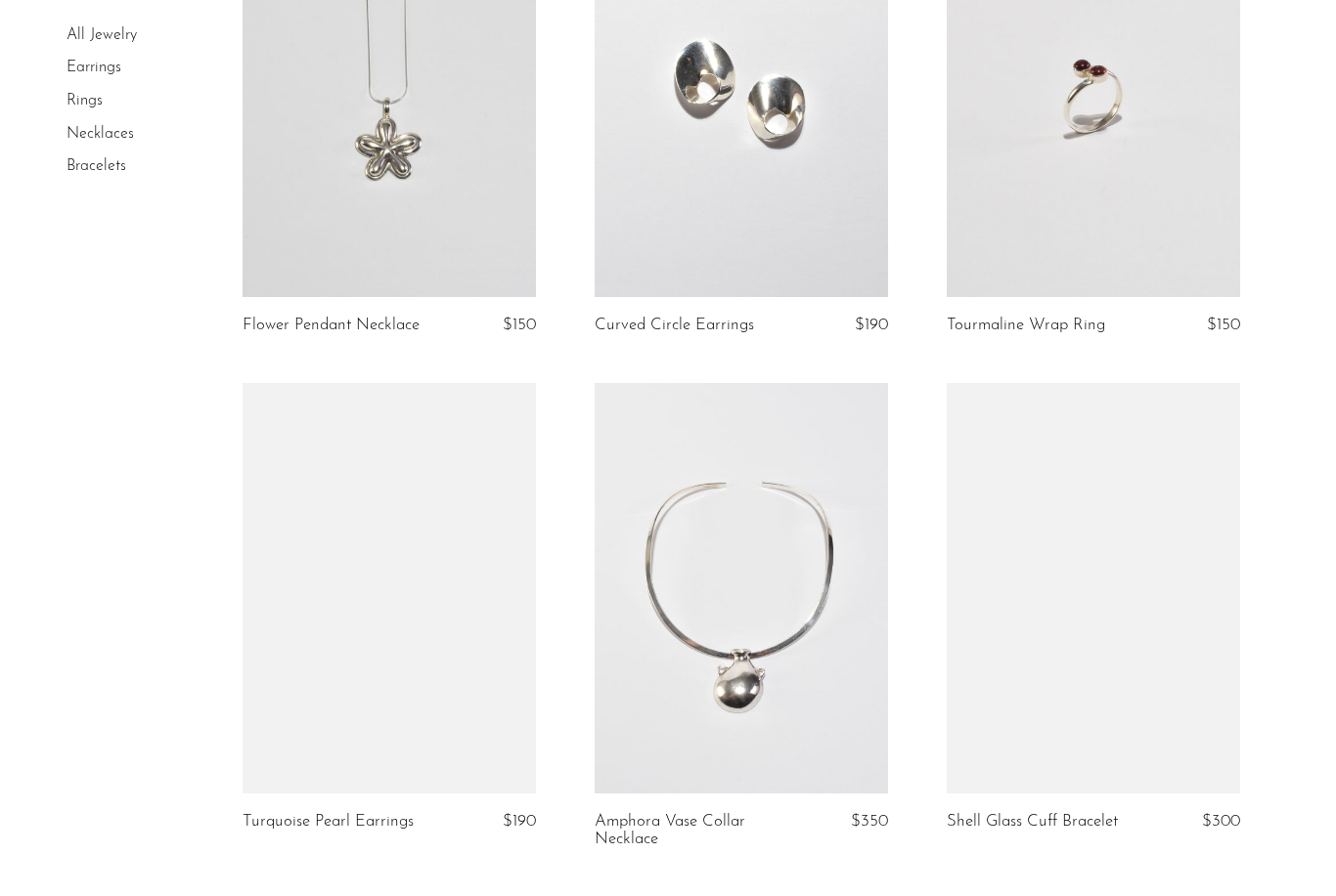
scroll to position [765, 0]
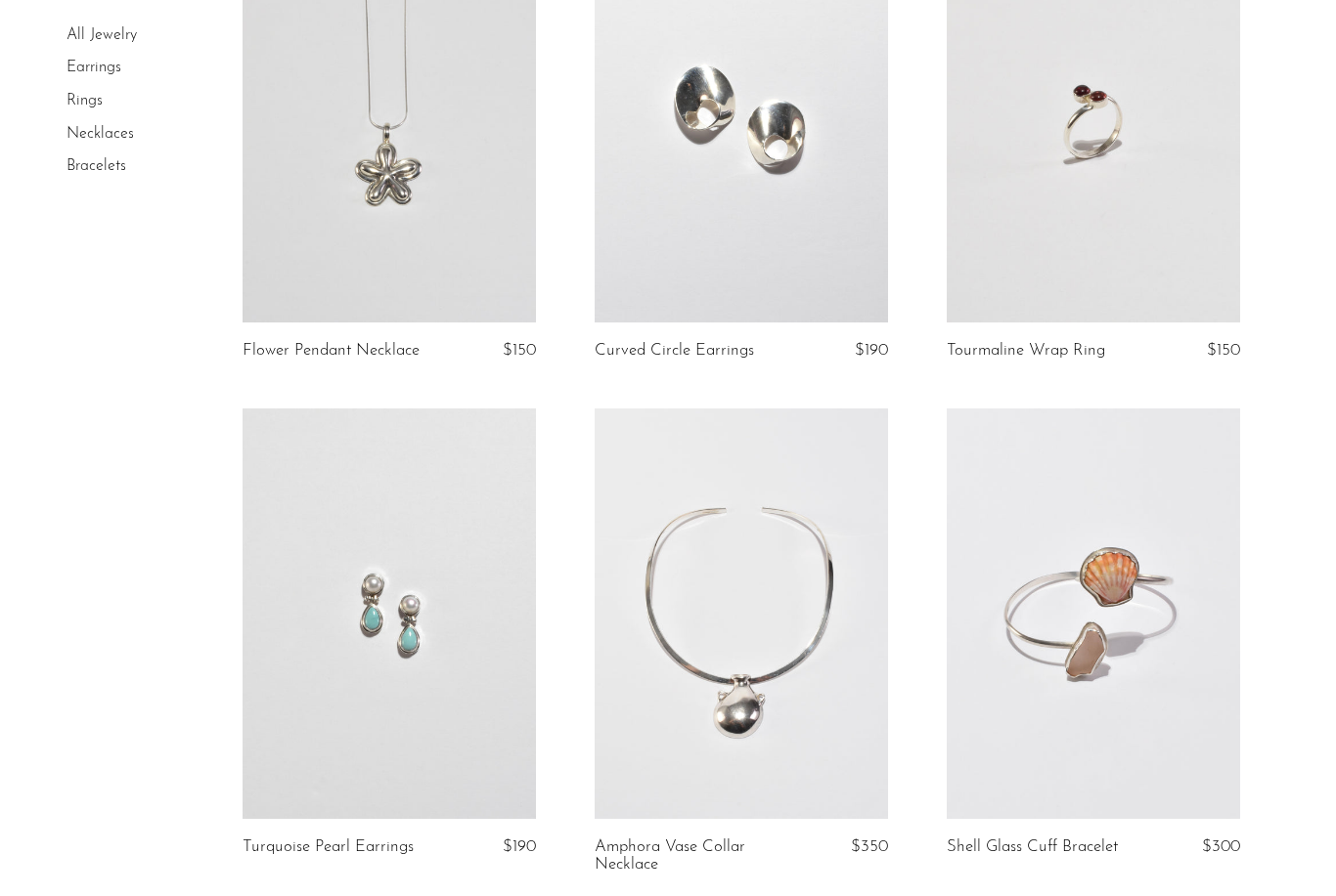
click at [1194, 744] on link at bounding box center [1093, 614] width 294 height 411
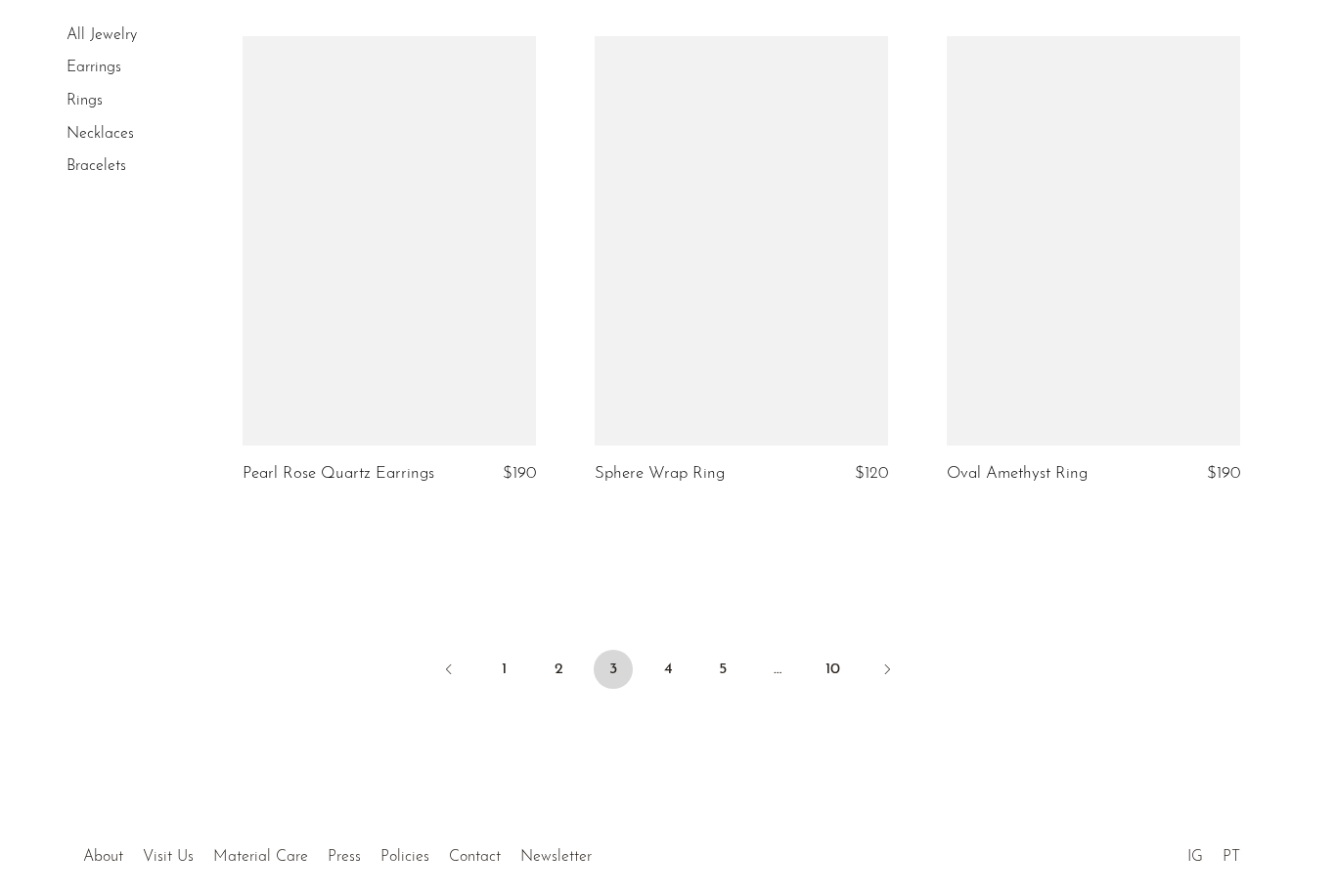
scroll to position [5717, 0]
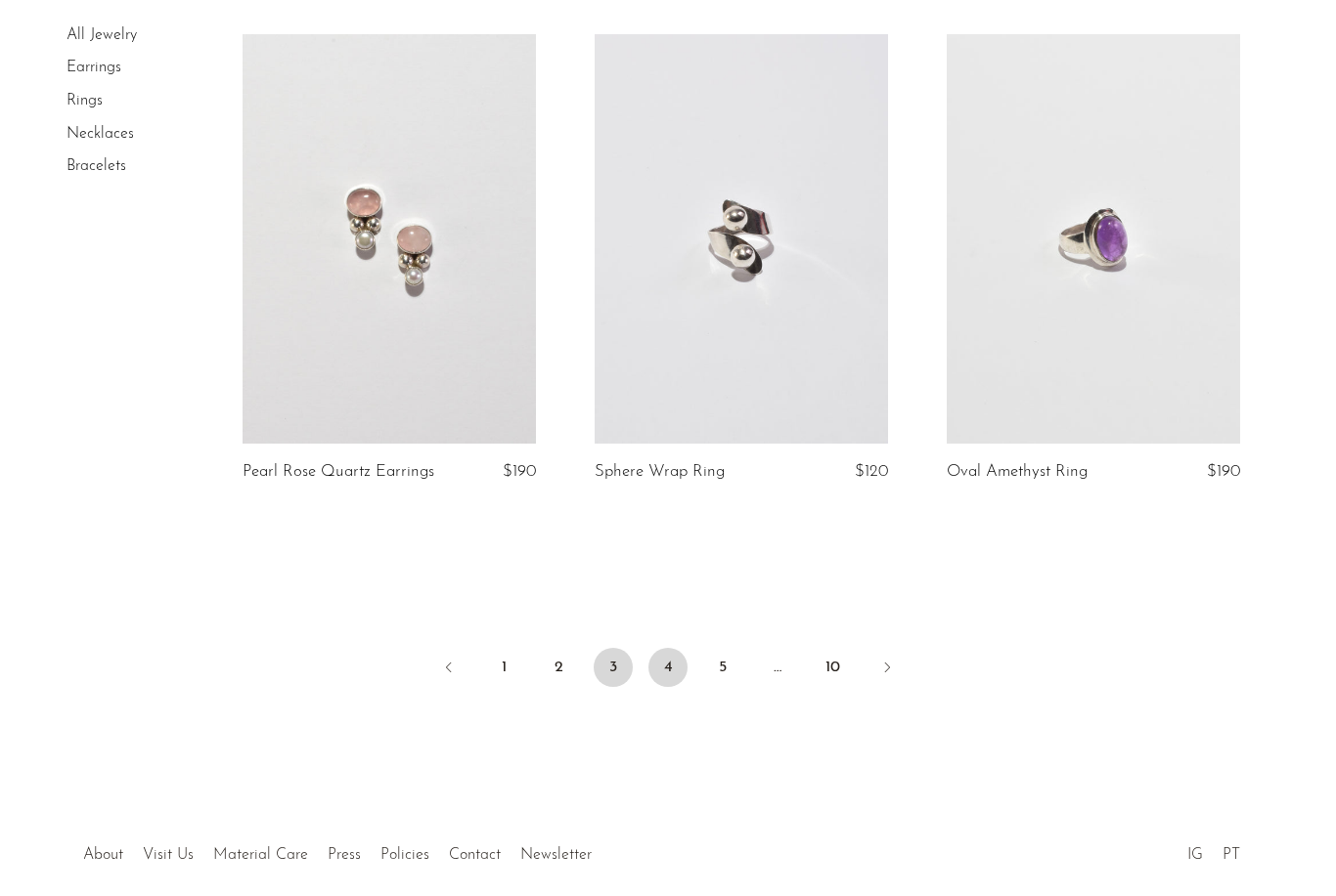
click at [666, 662] on link "4" at bounding box center [668, 667] width 39 height 39
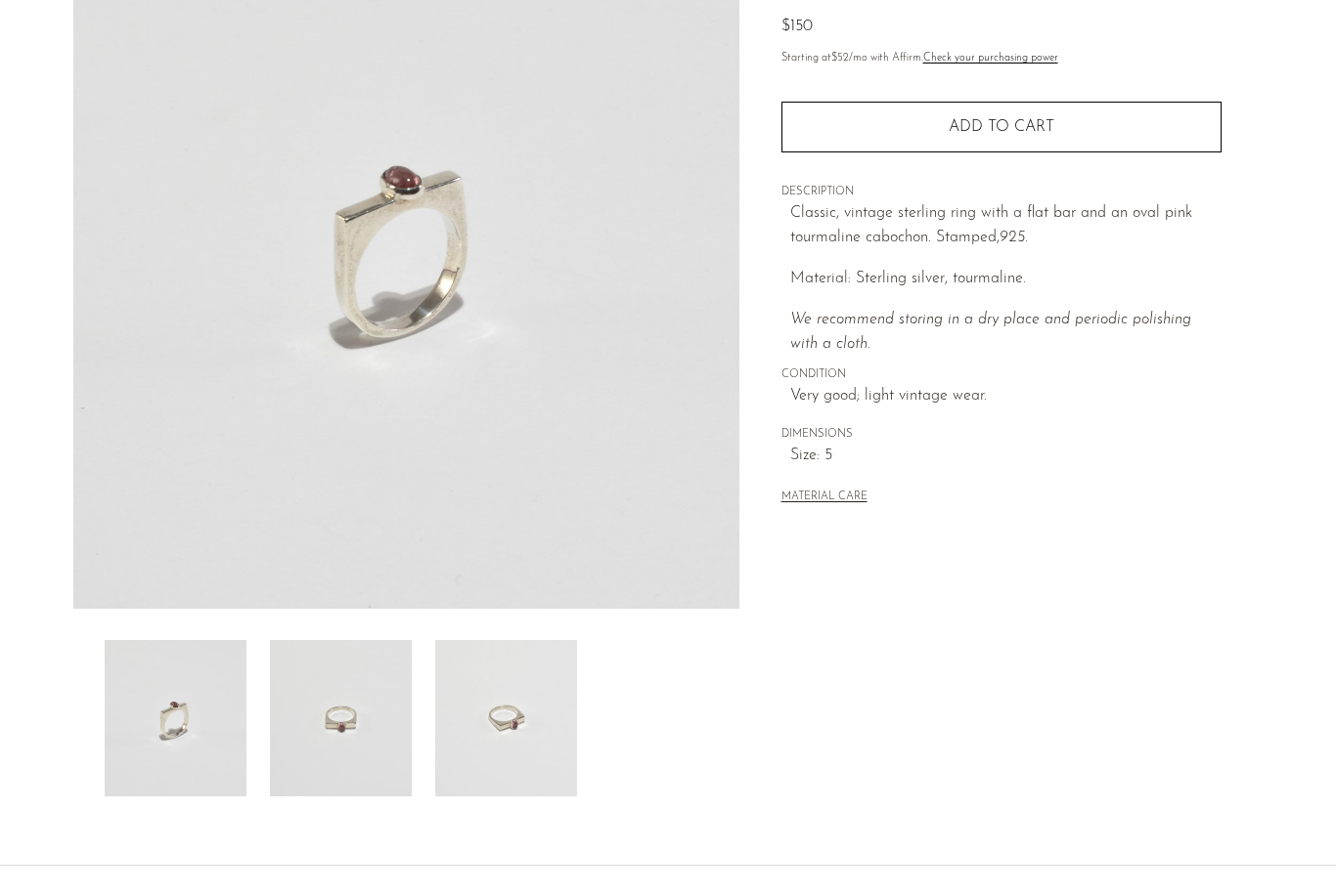
scroll to position [213, 0]
click at [354, 761] on img at bounding box center [341, 720] width 142 height 157
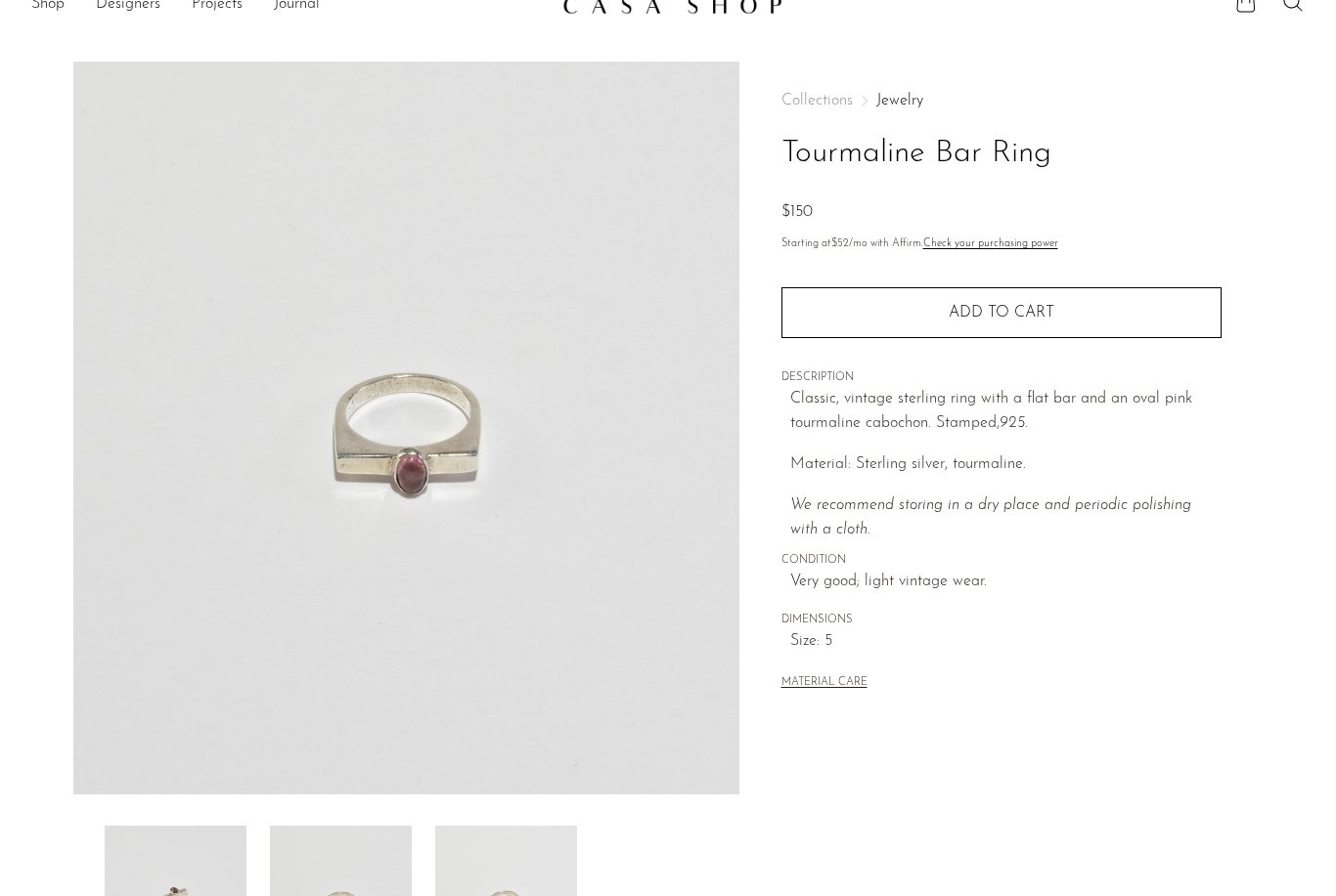
scroll to position [0, 0]
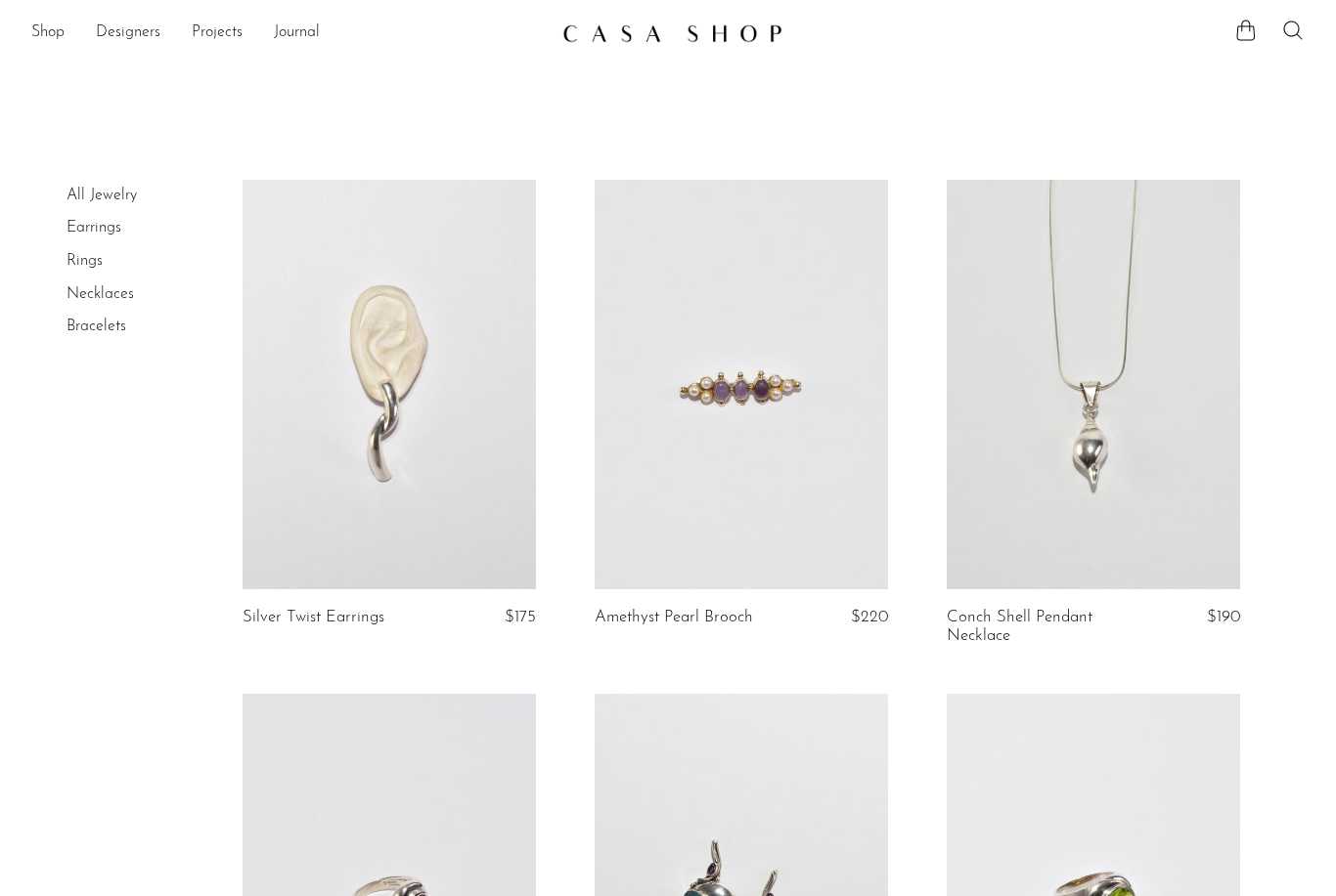
click at [1119, 466] on link at bounding box center [1093, 384] width 294 height 411
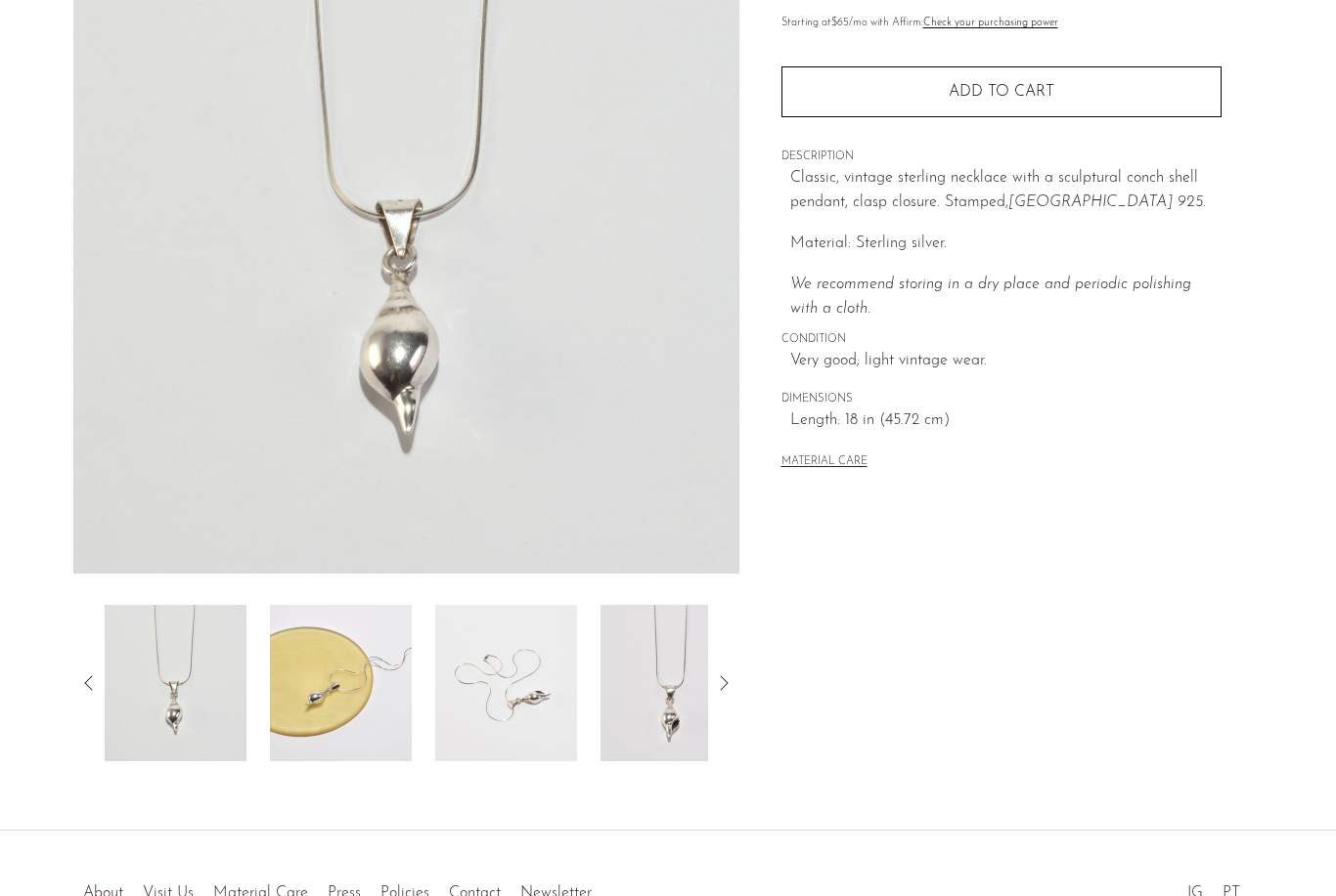
scroll to position [313, 0]
